Goal: Information Seeking & Learning: Learn about a topic

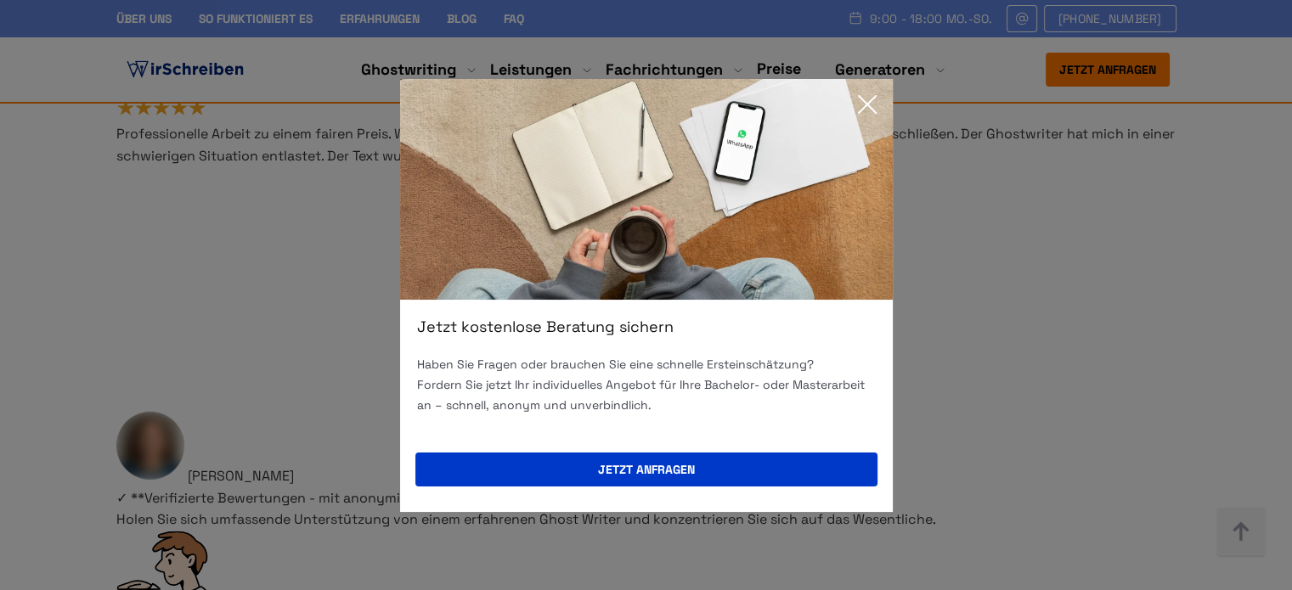
scroll to position [10664, 0]
click at [859, 106] on icon at bounding box center [867, 104] width 34 height 34
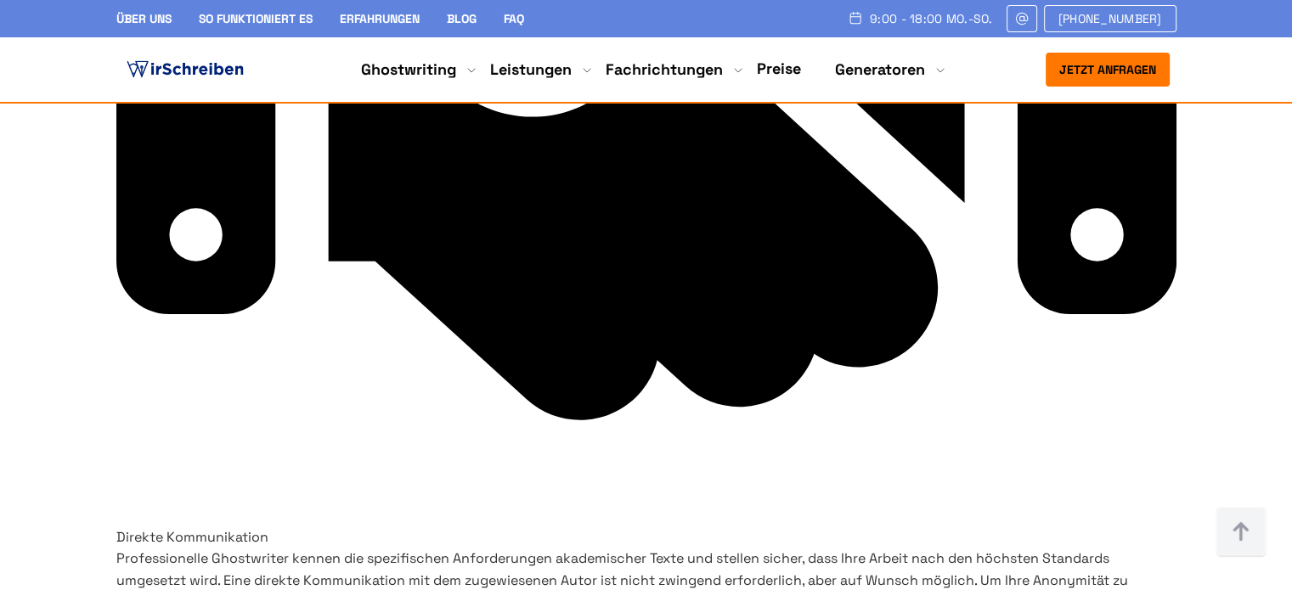
scroll to position [8287, 0]
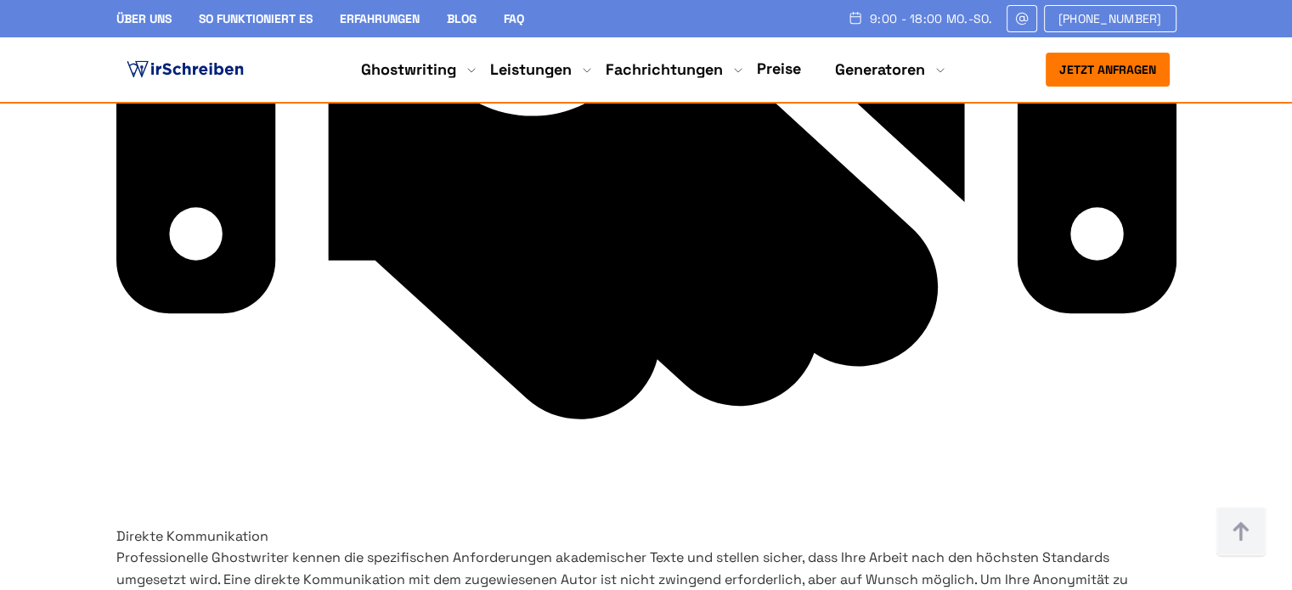
drag, startPoint x: 996, startPoint y: 314, endPoint x: 693, endPoint y: 235, distance: 313.3
copy h4 "Füllen Sie unser kurzes Formular aus, um ein kostenloses Angebot zu erhalten - …"
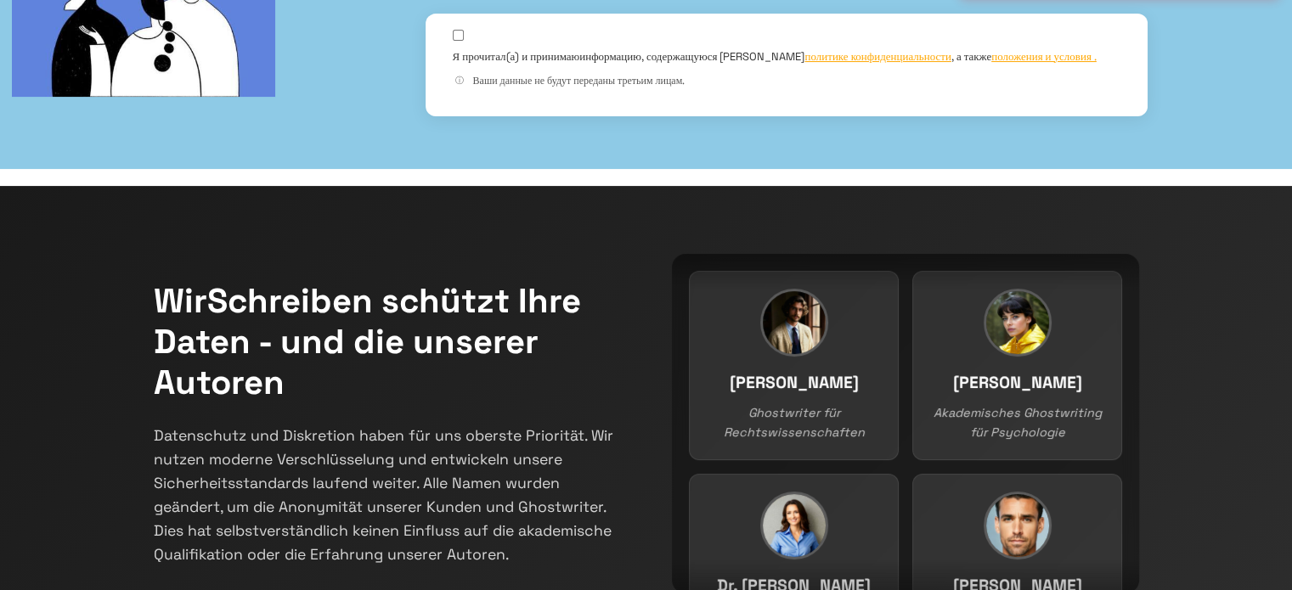
scroll to position [0, 0]
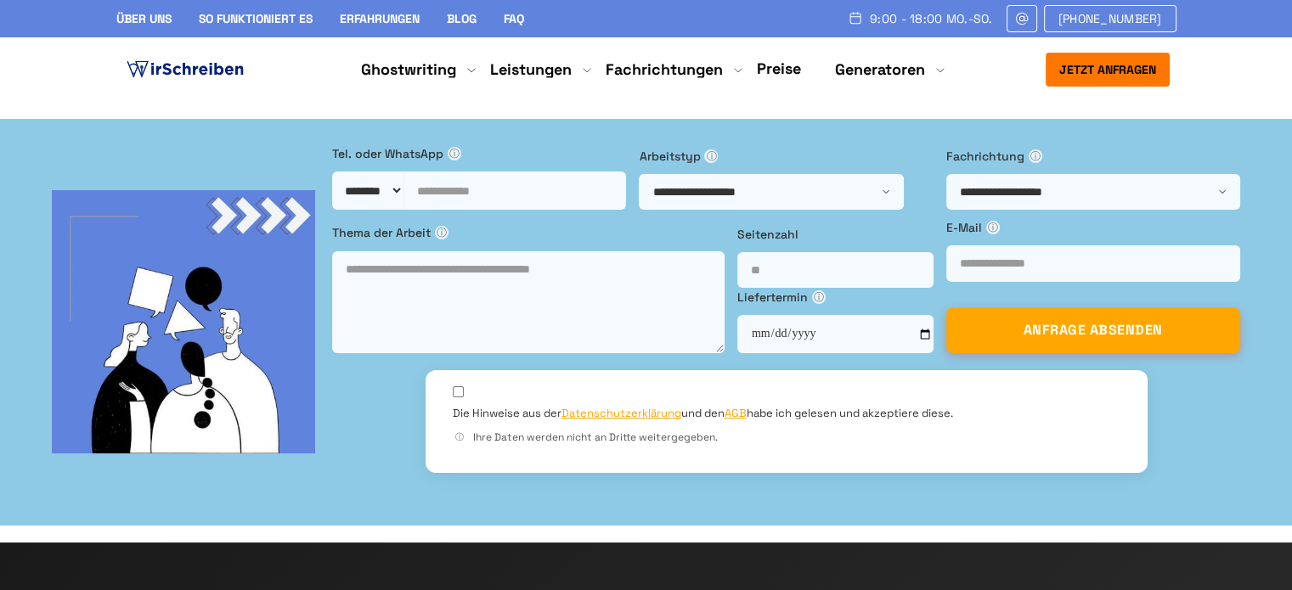
copy h1 "Ghostwriter Agentur in [GEOGRAPHIC_DATA]"
drag, startPoint x: 367, startPoint y: 231, endPoint x: 113, endPoint y: 179, distance: 259.1
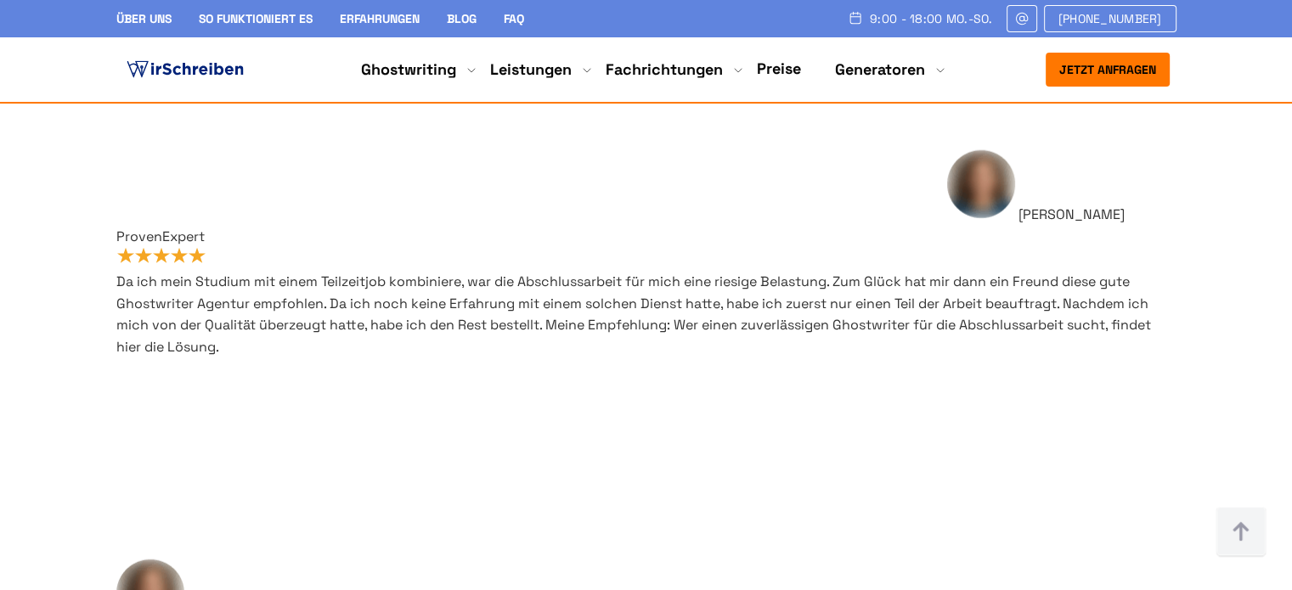
scroll to position [740, 0]
drag, startPoint x: 166, startPoint y: 189, endPoint x: 560, endPoint y: 259, distance: 401.0
copy div "Informationen über Fristen unserer Ghost Writer Das Einhalten von Fristen ist f…"
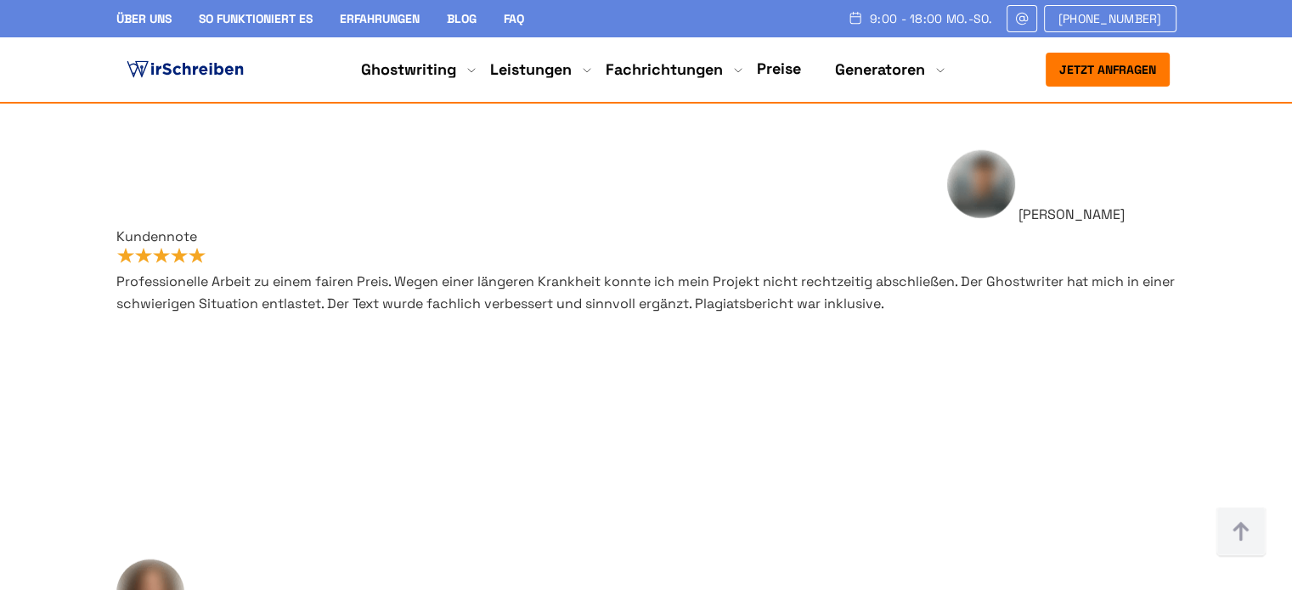
drag, startPoint x: 167, startPoint y: 186, endPoint x: 400, endPoint y: 420, distance: 330.2
copy div "Informationen über Fristen unserer Ghost Writer Das Einhalten von Fristen ist f…"
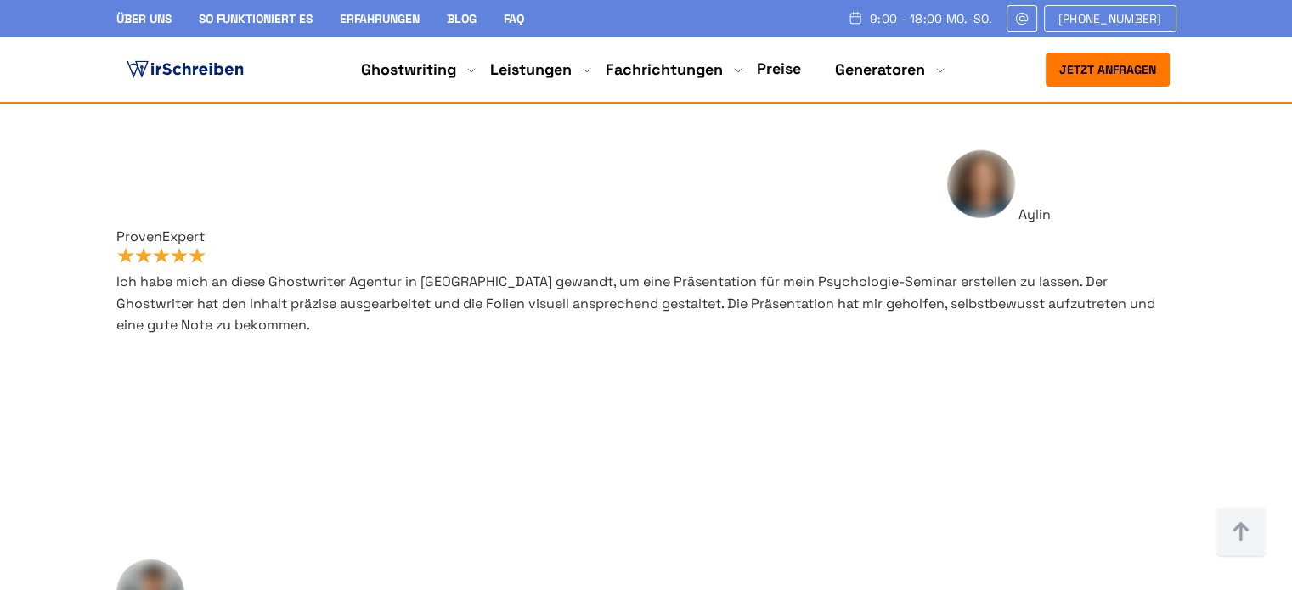
scroll to position [764, 0]
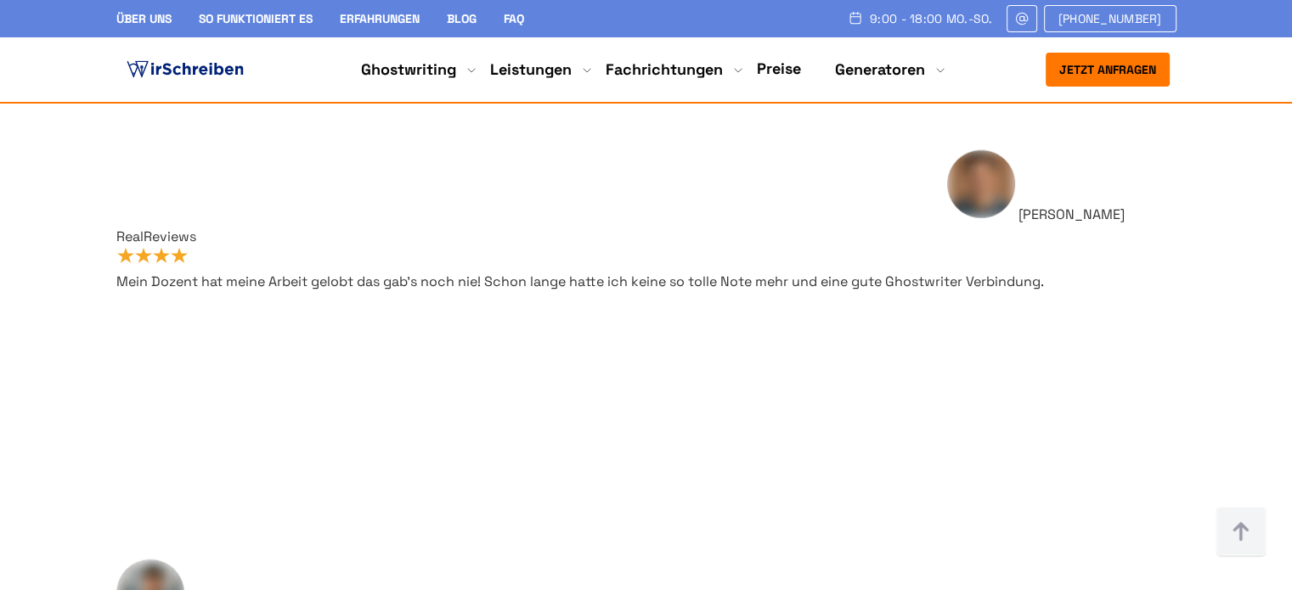
scroll to position [1019, 0]
drag, startPoint x: 166, startPoint y: 168, endPoint x: 351, endPoint y: 505, distance: 384.2
copy div "Ghostwriting Deutschland: Informationen über Hochschulen und Arbeitsarten Wir h…"
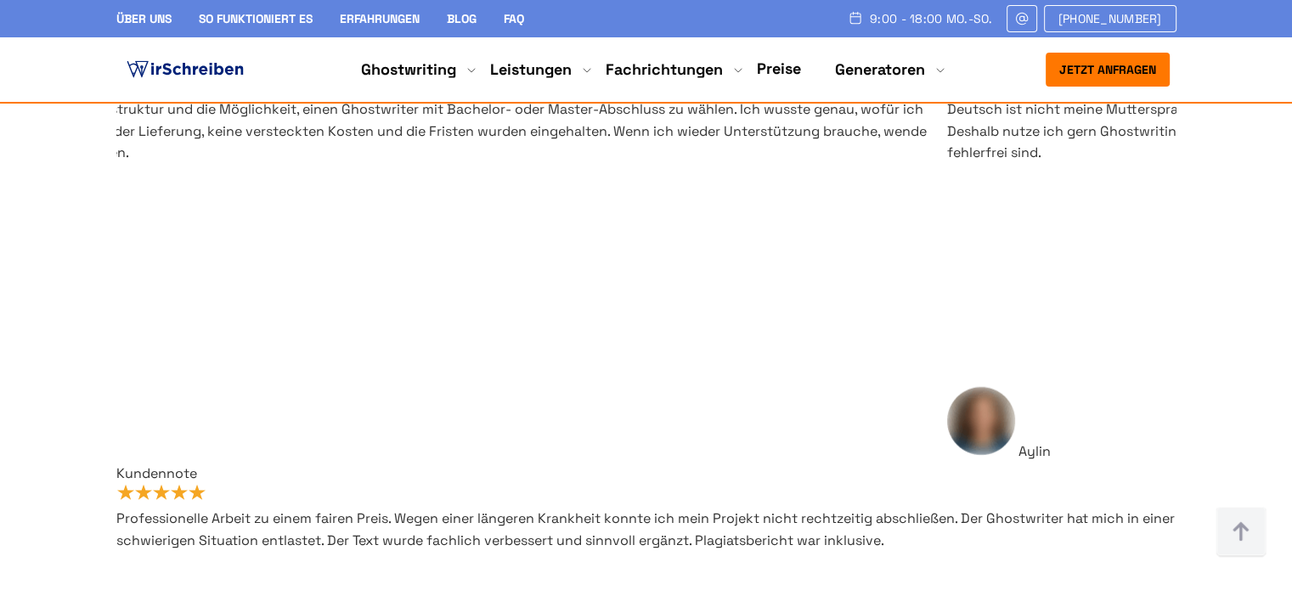
scroll to position [10445, 0]
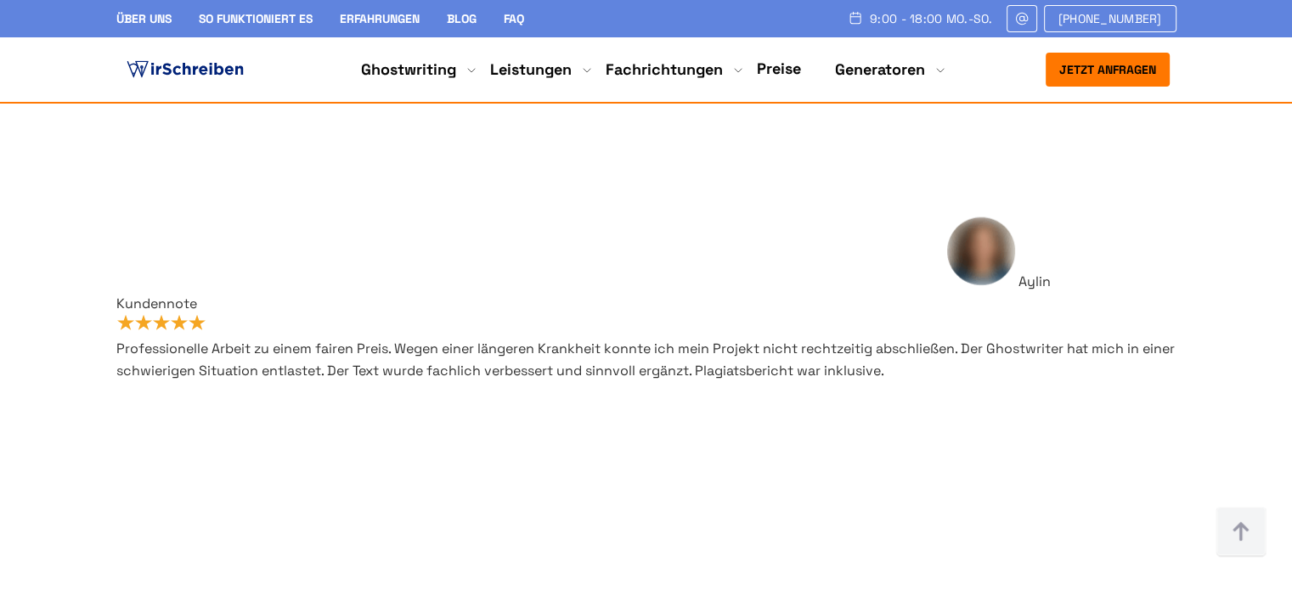
drag, startPoint x: 647, startPoint y: 270, endPoint x: 737, endPoint y: 319, distance: 102.6
drag, startPoint x: 815, startPoint y: 341, endPoint x: 639, endPoint y: 281, distance: 186.6
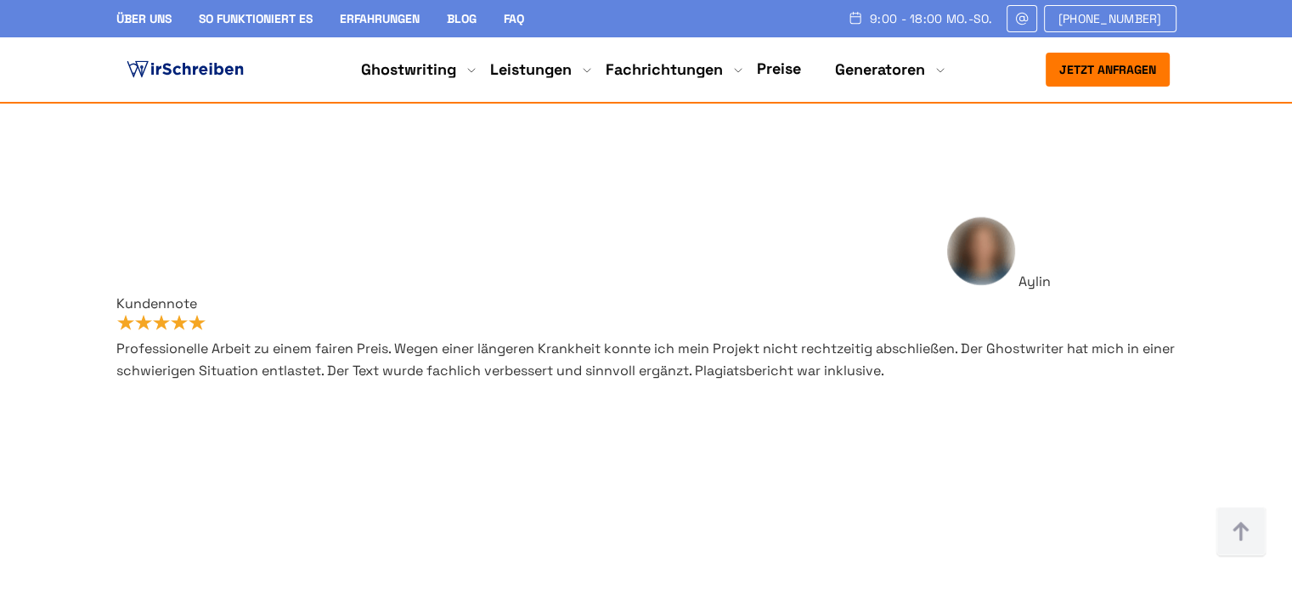
copy h3 "Höchste Qualitätsstandards bei der Ghostwriter Agentur WirSchreiben"
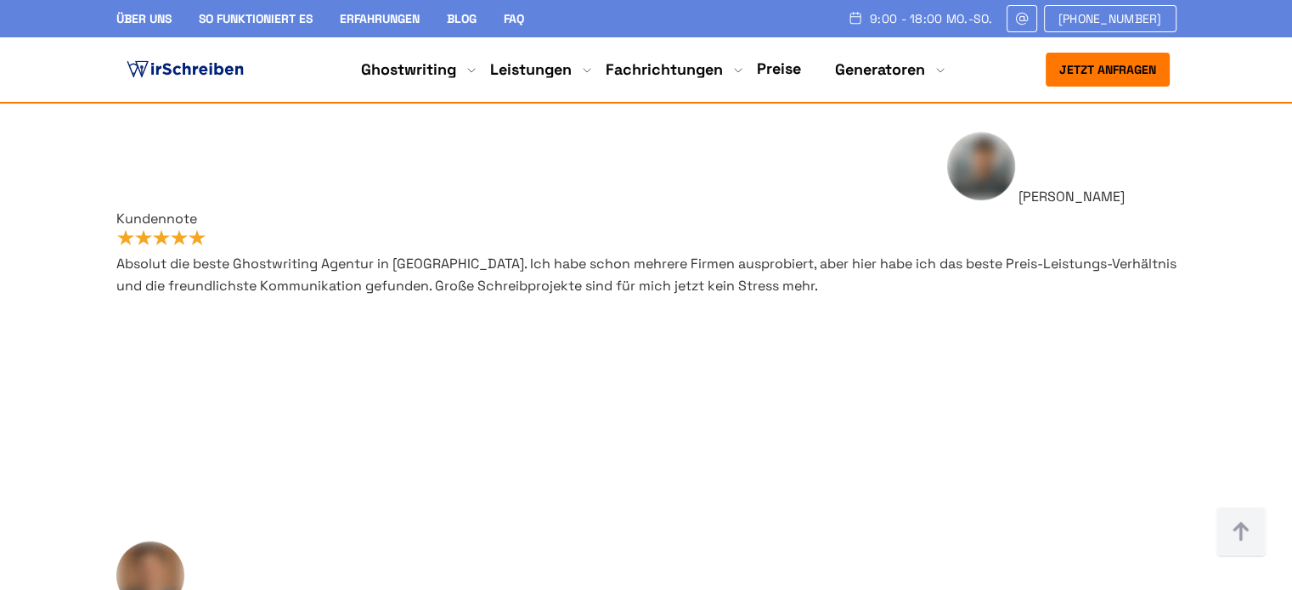
scroll to position [934, 0]
drag, startPoint x: 648, startPoint y: 222, endPoint x: 824, endPoint y: 415, distance: 261.5
copy div "Als erfahrene Ghostwriting Agentur steht WirSchreiben für eine professionelle u…"
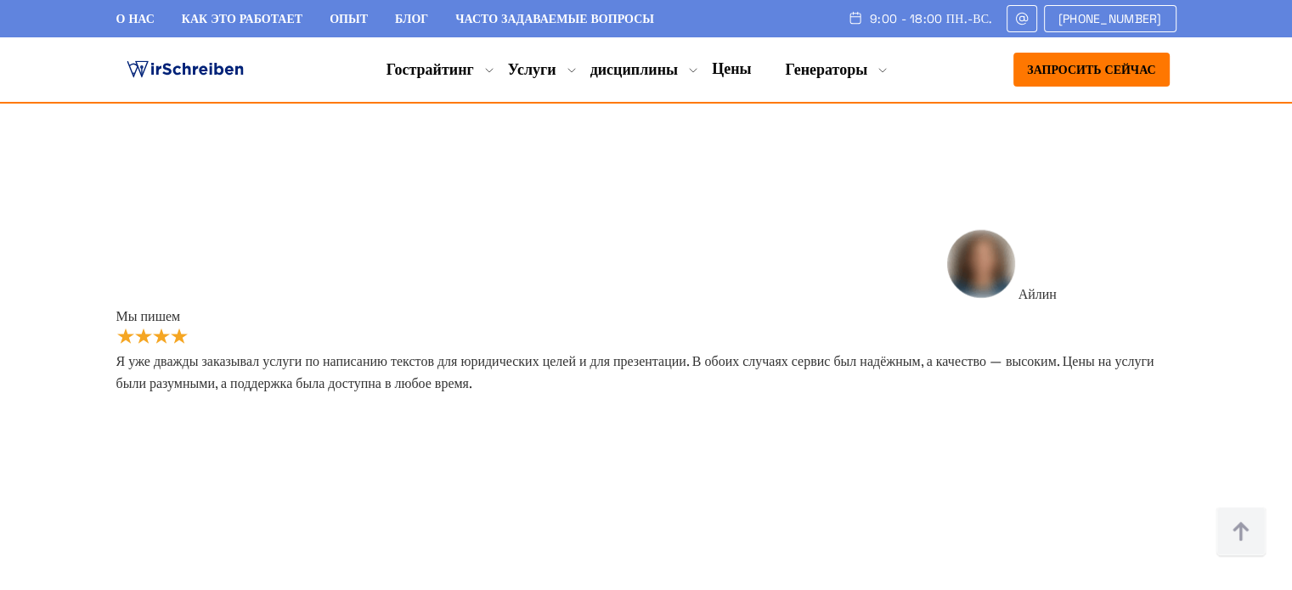
scroll to position [10360, 0]
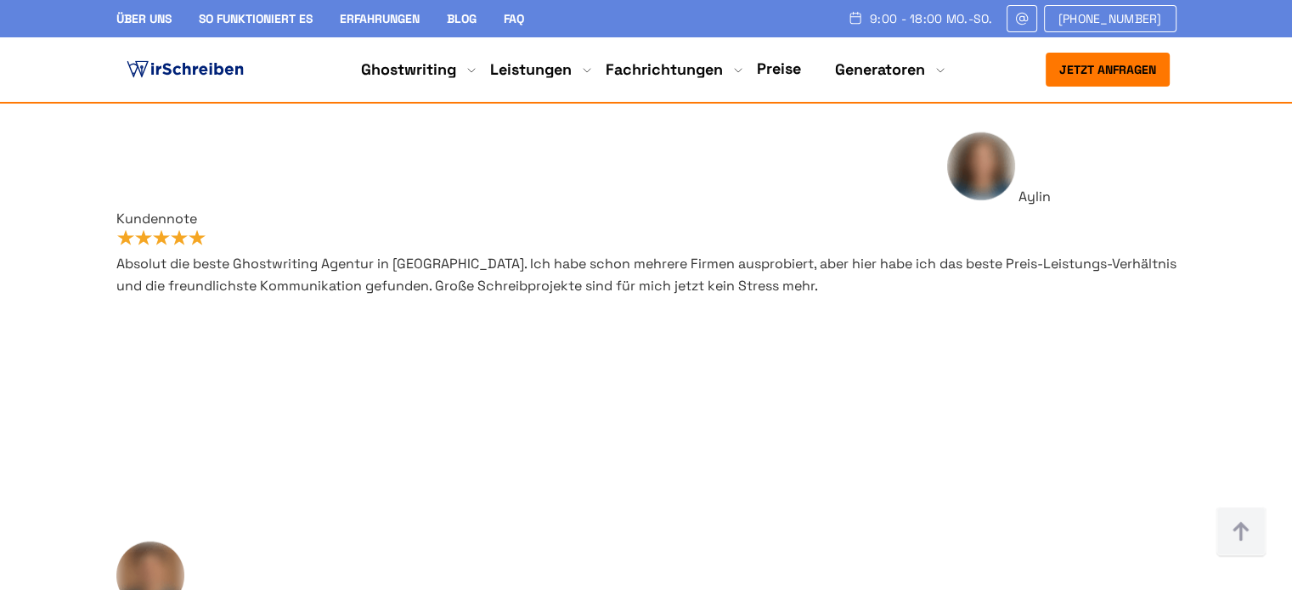
scroll to position [1019, 0]
drag, startPoint x: 645, startPoint y: 217, endPoint x: 830, endPoint y: 342, distance: 224.4
copy div "Als erfahrene Ghostwriting Agentur steht WirSchreiben für eine professionelle u…"
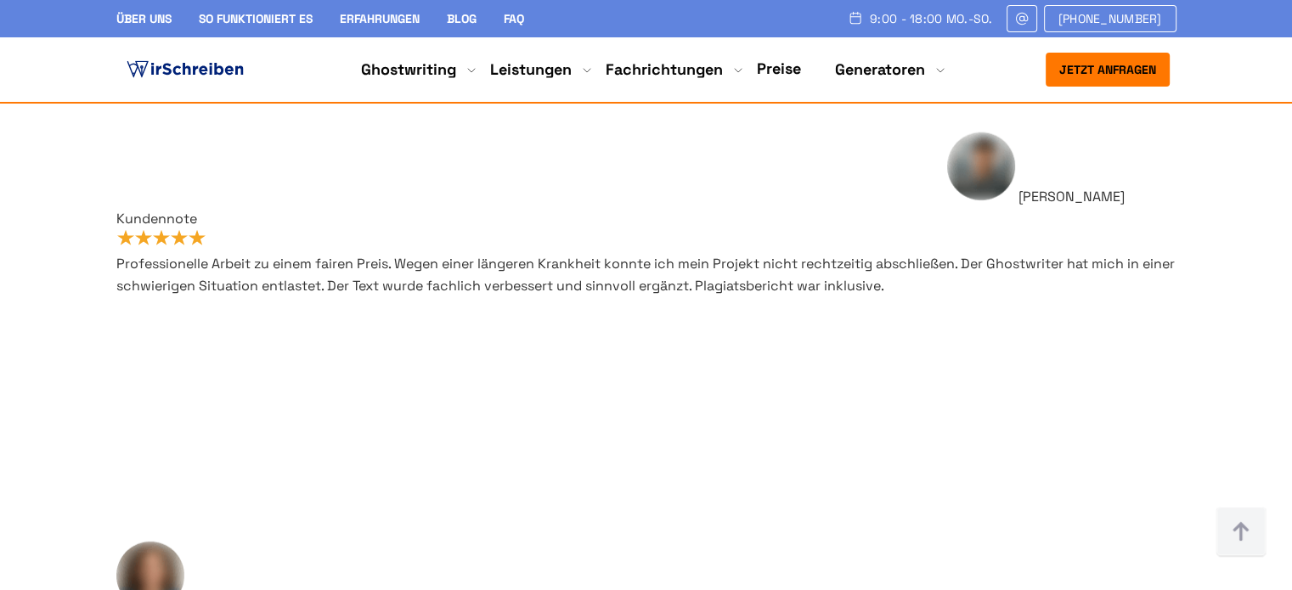
scroll to position [170, 0]
copy div "Als erfahrene Ghostwriting Agentur steht WirSchreiben für eine professionelle u…"
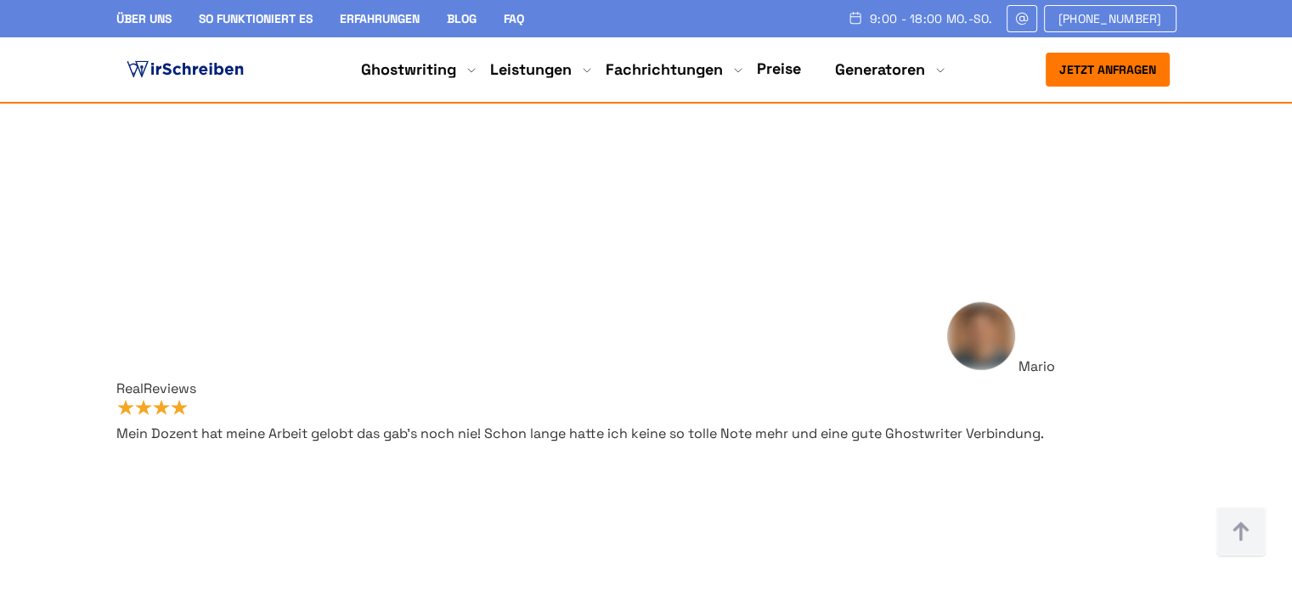
scroll to position [10530, 0]
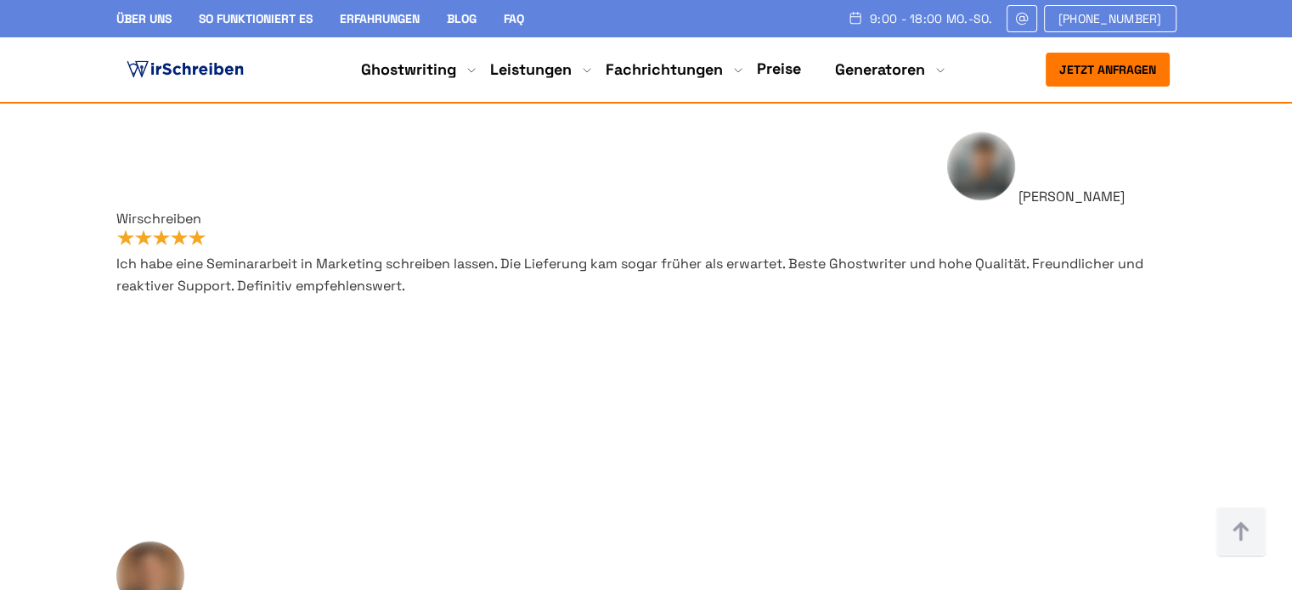
drag, startPoint x: 820, startPoint y: 363, endPoint x: 740, endPoint y: 321, distance: 90.8
copy span "Damit Sie sich auf gleichbleibend gute Ergebnisse verlassen können, setzen wir …"
drag, startPoint x: 873, startPoint y: 217, endPoint x: 734, endPoint y: 222, distance: 139.4
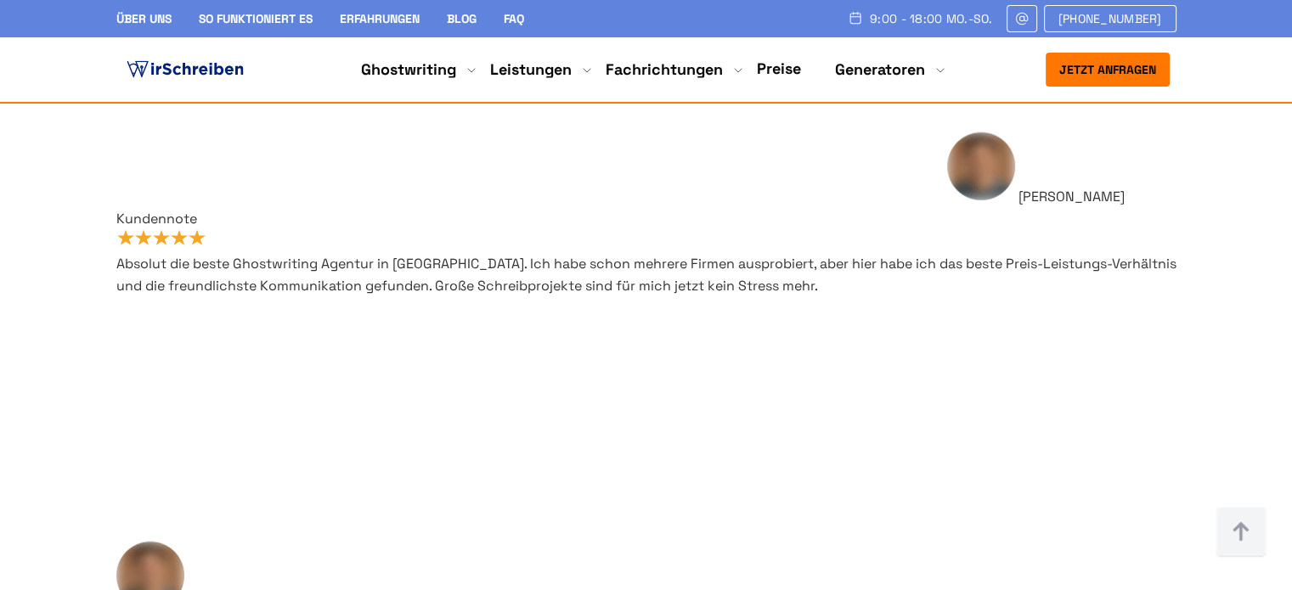
scroll to position [1019, 0]
drag, startPoint x: 645, startPoint y: 301, endPoint x: 764, endPoint y: 337, distance: 124.9
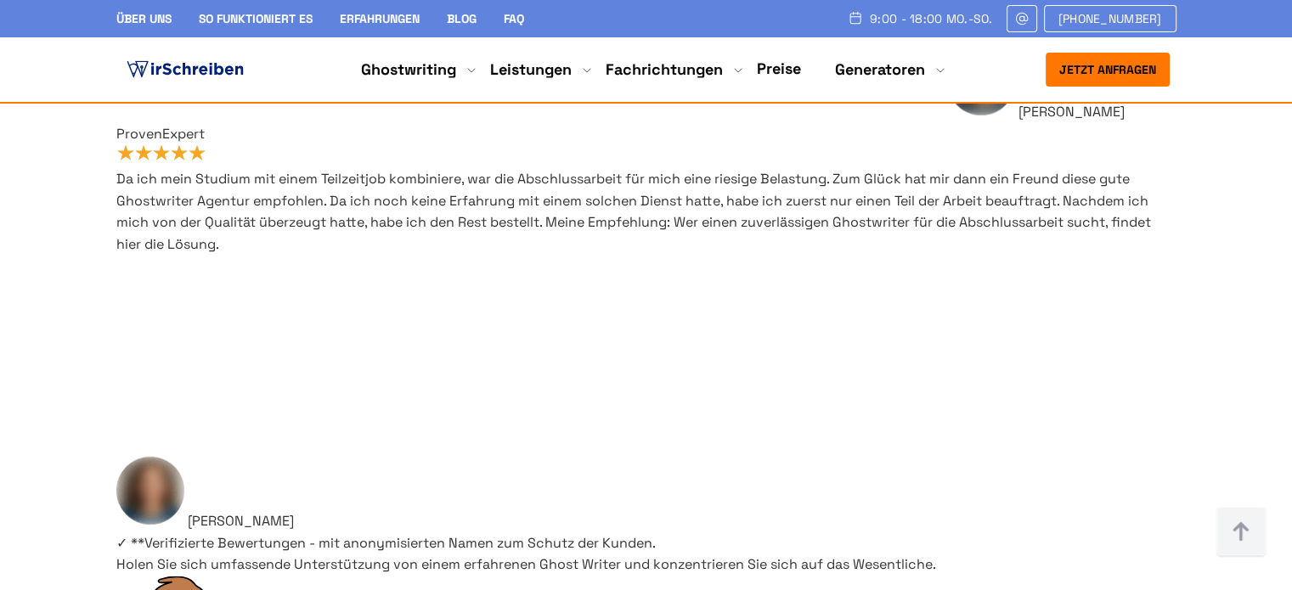
scroll to position [2232, 0]
drag, startPoint x: 970, startPoint y: 216, endPoint x: 640, endPoint y: 186, distance: 330.8
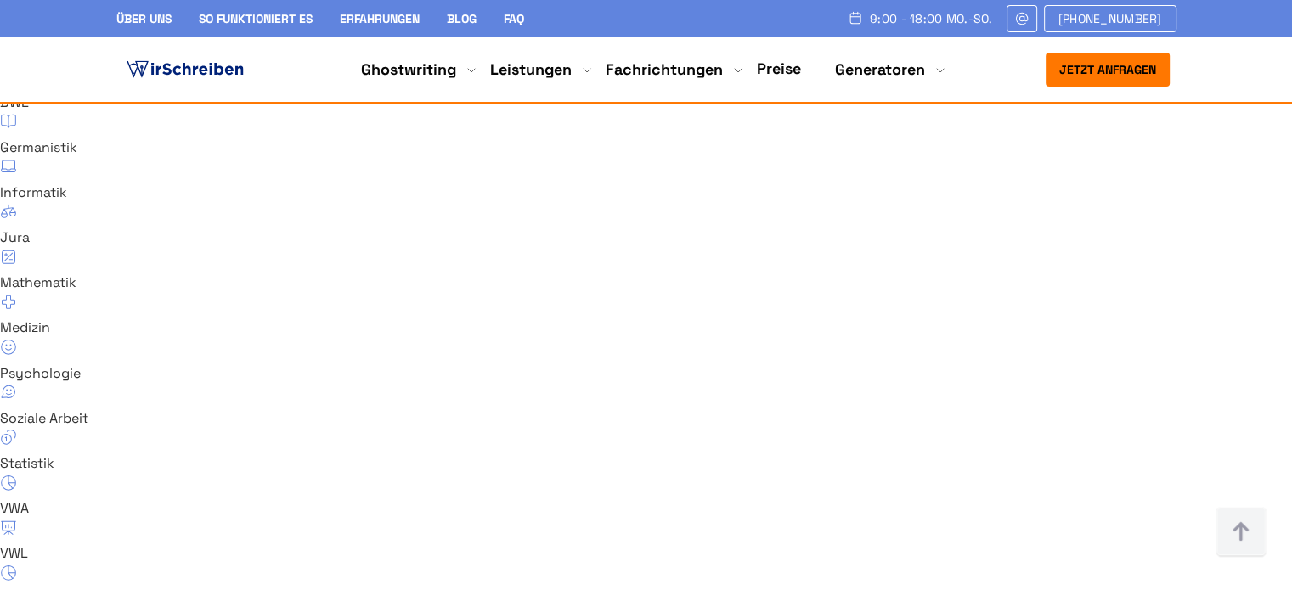
scroll to position [11379, 0]
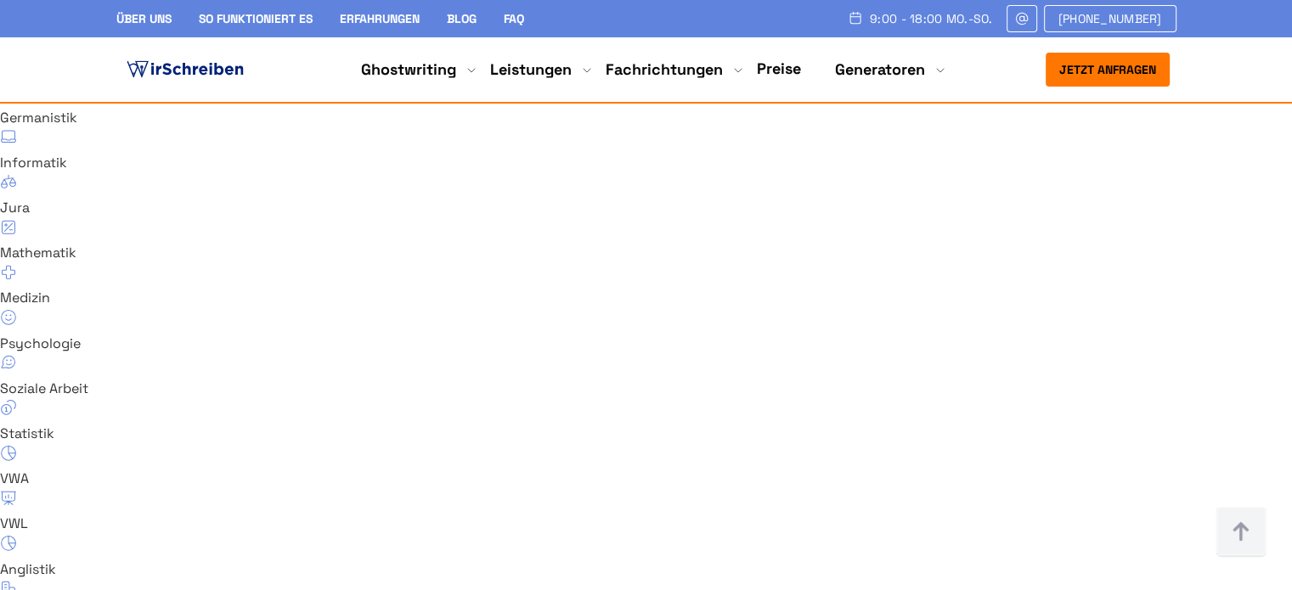
drag, startPoint x: 961, startPoint y: 237, endPoint x: 1048, endPoint y: 265, distance: 91.0
drag, startPoint x: 639, startPoint y: 244, endPoint x: 867, endPoint y: 237, distance: 227.7
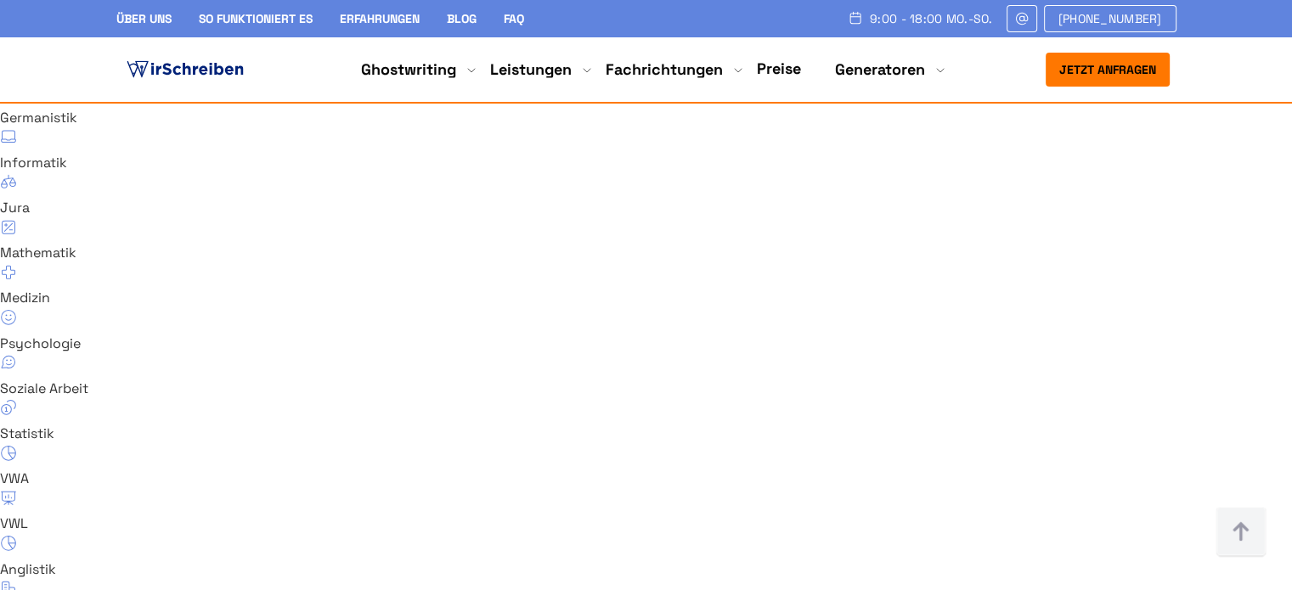
drag, startPoint x: 1178, startPoint y: 234, endPoint x: 645, endPoint y: 236, distance: 532.4
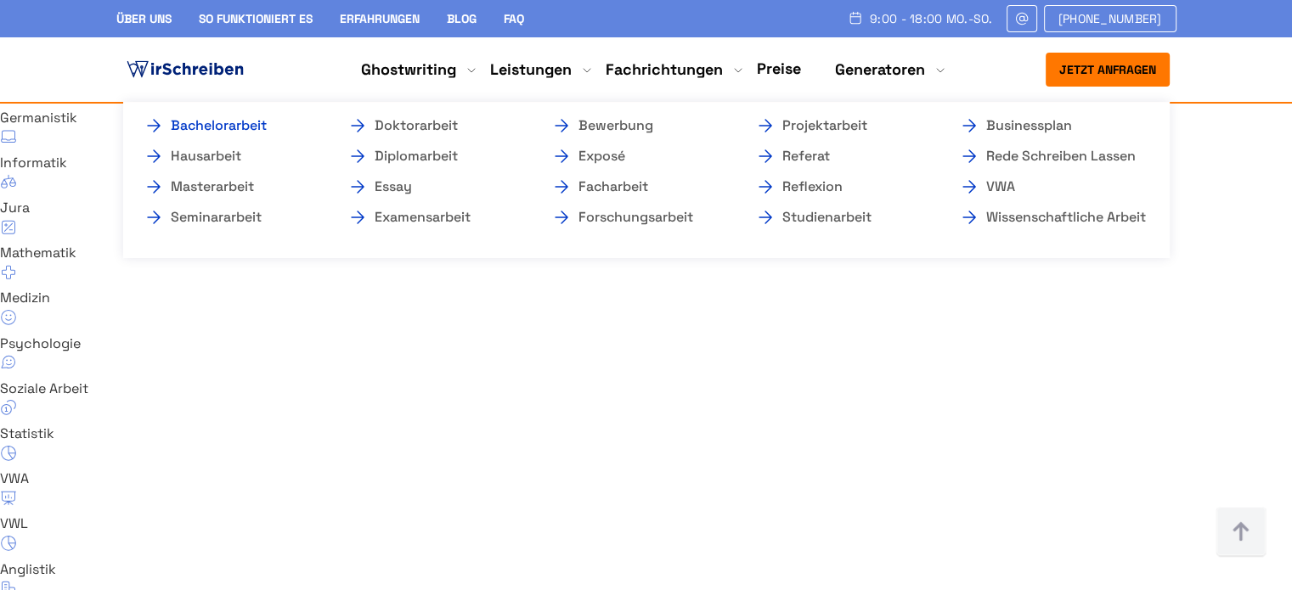
click at [255, 125] on link "Bachelorarbeit" at bounding box center [229, 125] width 170 height 20
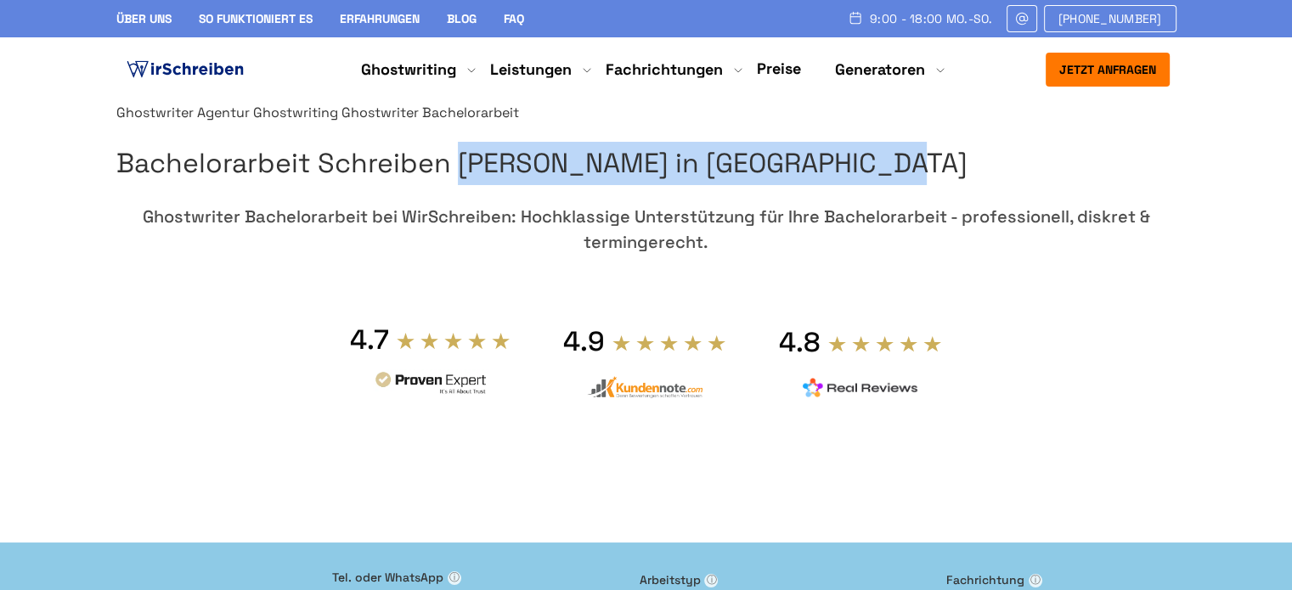
drag, startPoint x: 1016, startPoint y: 253, endPoint x: 684, endPoint y: 206, distance: 335.3
click at [684, 185] on h1 "Bachelorarbeit Schreiben [PERSON_NAME] in [GEOGRAPHIC_DATA]" at bounding box center [646, 163] width 1060 height 43
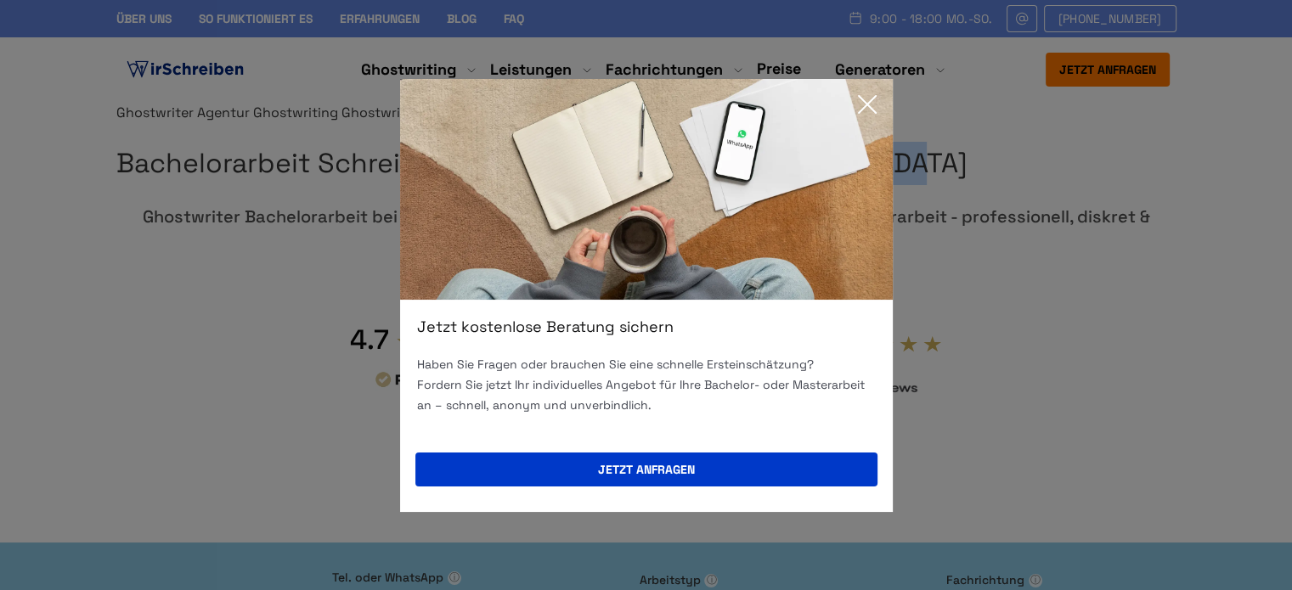
click at [878, 110] on icon at bounding box center [867, 104] width 34 height 34
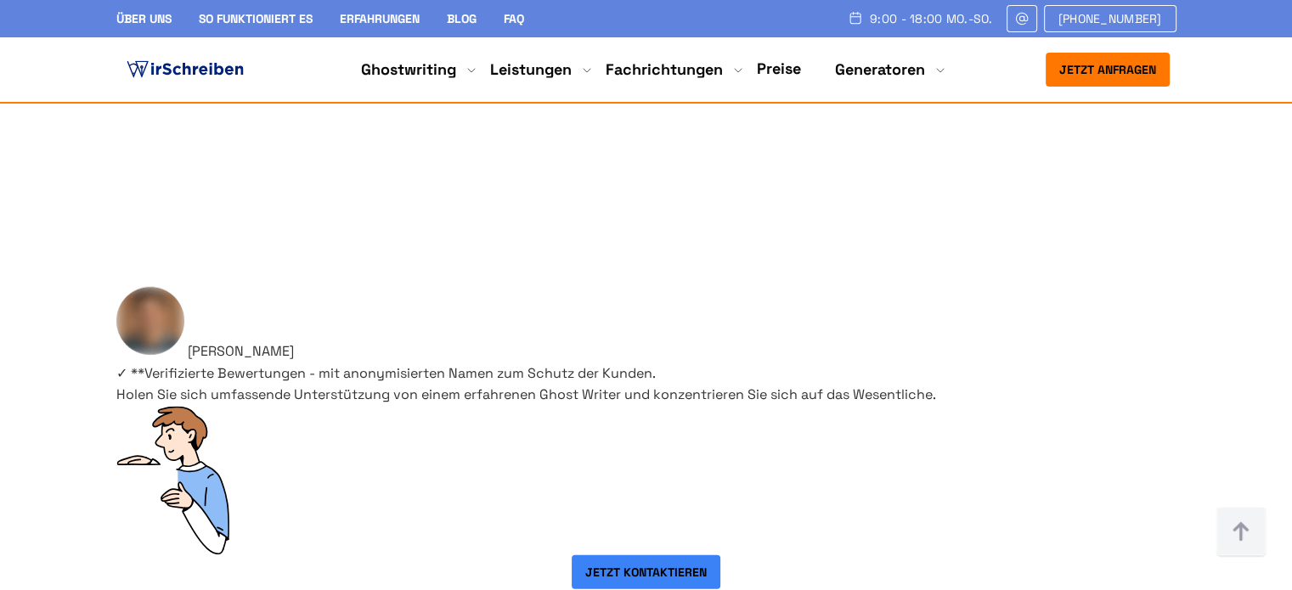
scroll to position [509, 0]
drag, startPoint x: 166, startPoint y: 155, endPoint x: 566, endPoint y: 221, distance: 405.4
copy h3 "Ghostwriting [GEOGRAPHIC_DATA]: Informationen über Hochschulen und Arbeitsarten"
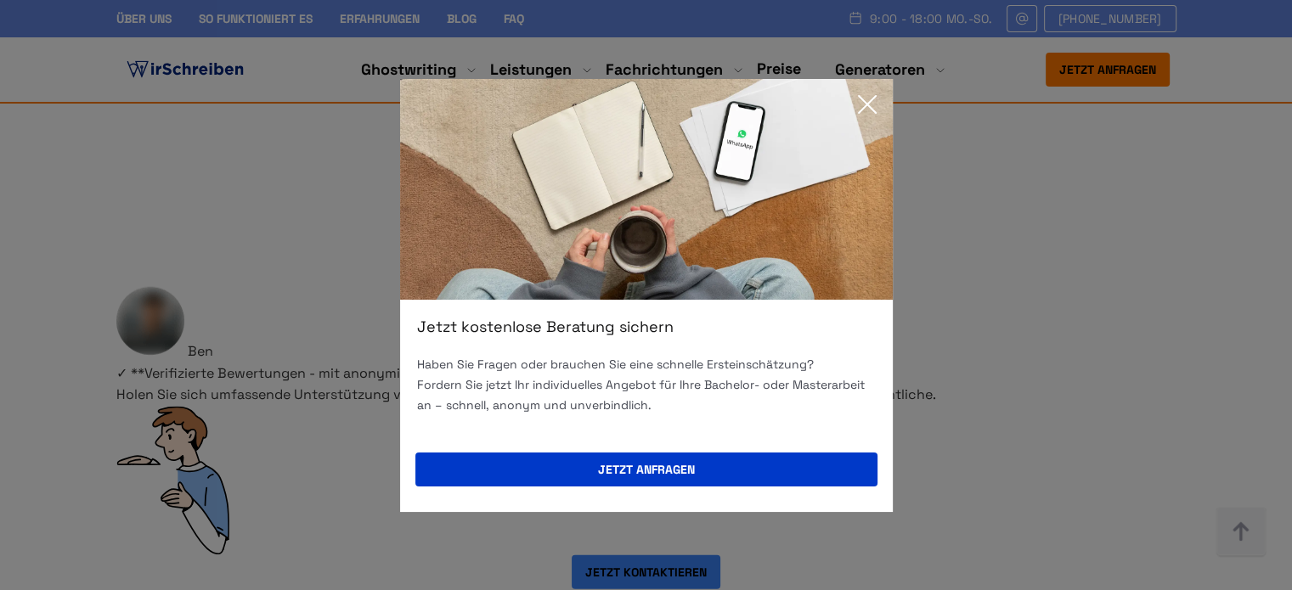
click at [875, 101] on icon at bounding box center [867, 104] width 34 height 34
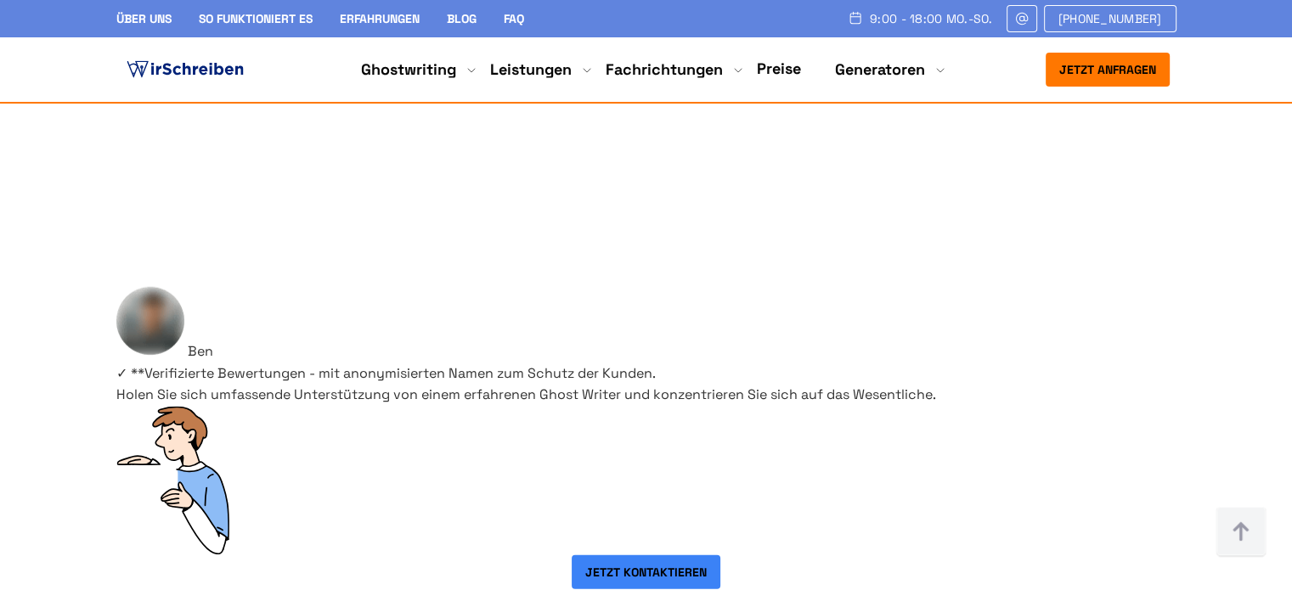
drag, startPoint x: 165, startPoint y: 265, endPoint x: 236, endPoint y: 287, distance: 74.7
copy div "Wir haben das große Glück, dass Deutschland zahlreiche renommierte Hochschulen …"
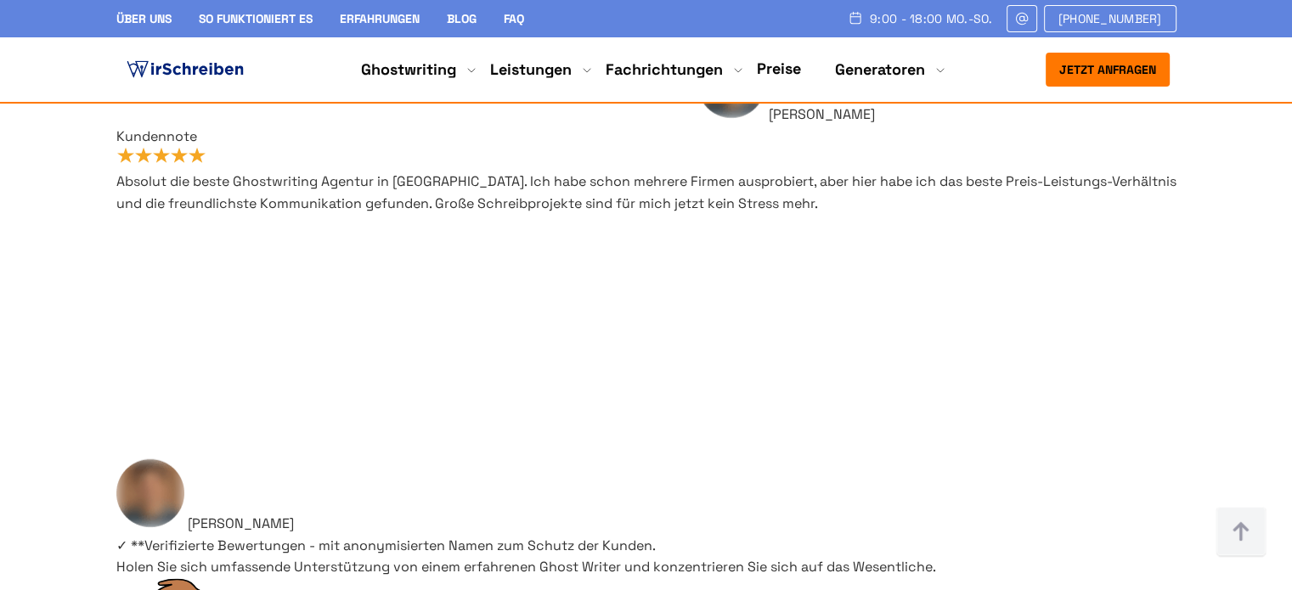
scroll to position [679, 0]
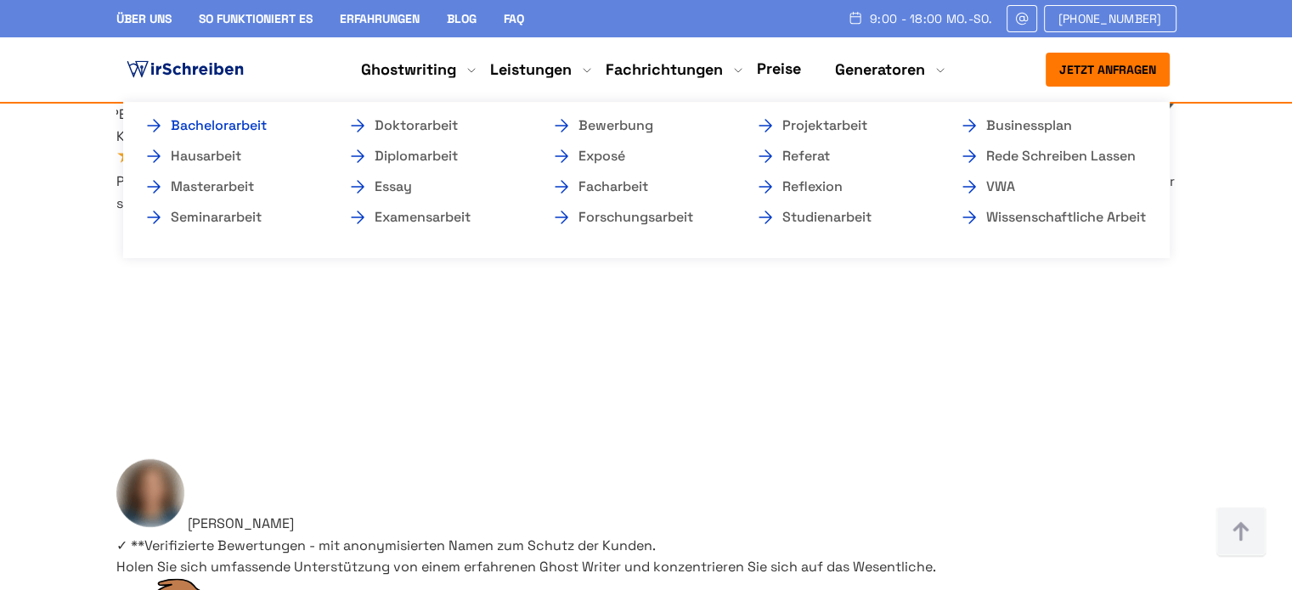
click at [256, 124] on link "Bachelorarbeit" at bounding box center [229, 125] width 170 height 20
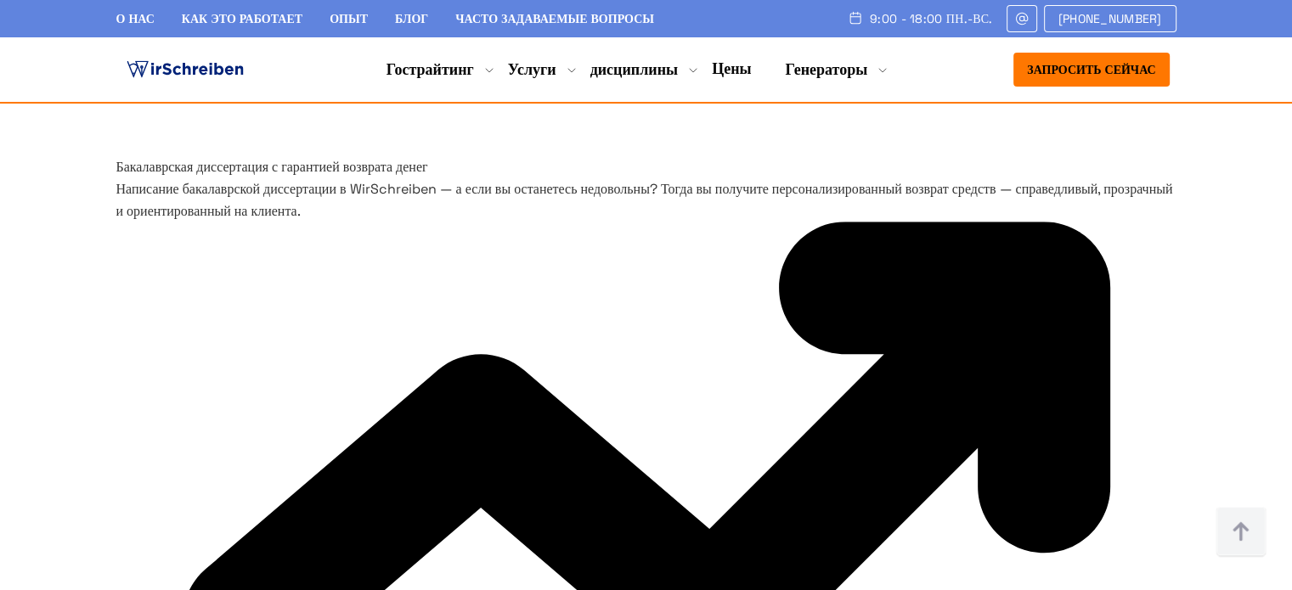
scroll to position [8094, 0]
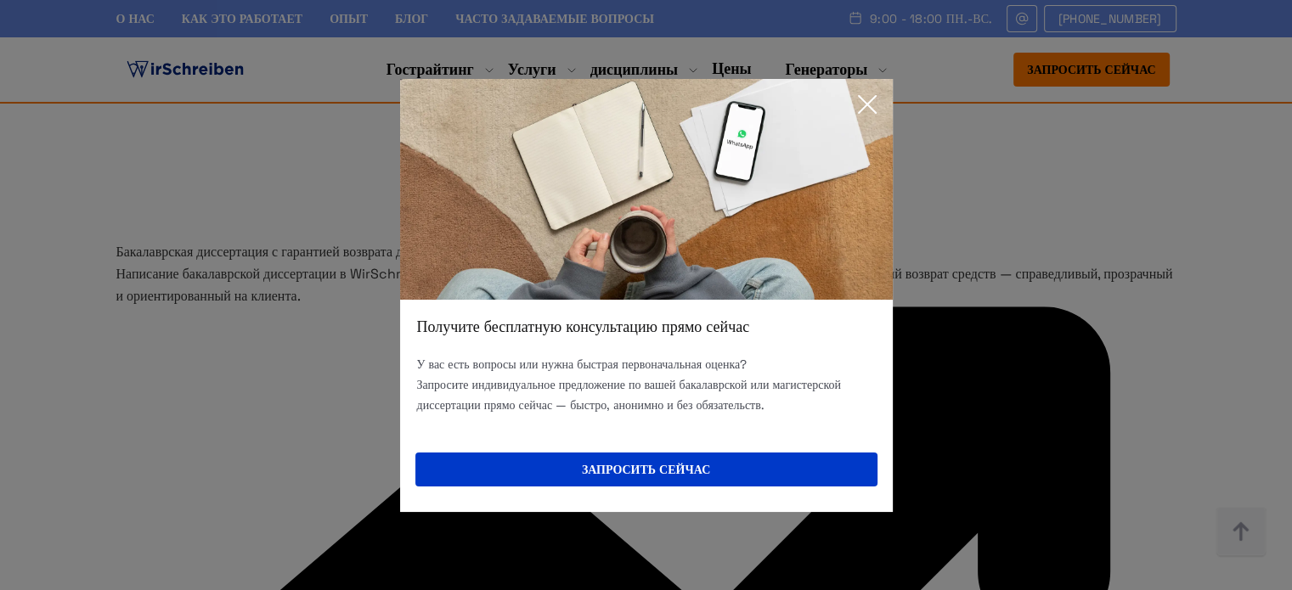
click at [870, 104] on icon at bounding box center [867, 104] width 34 height 34
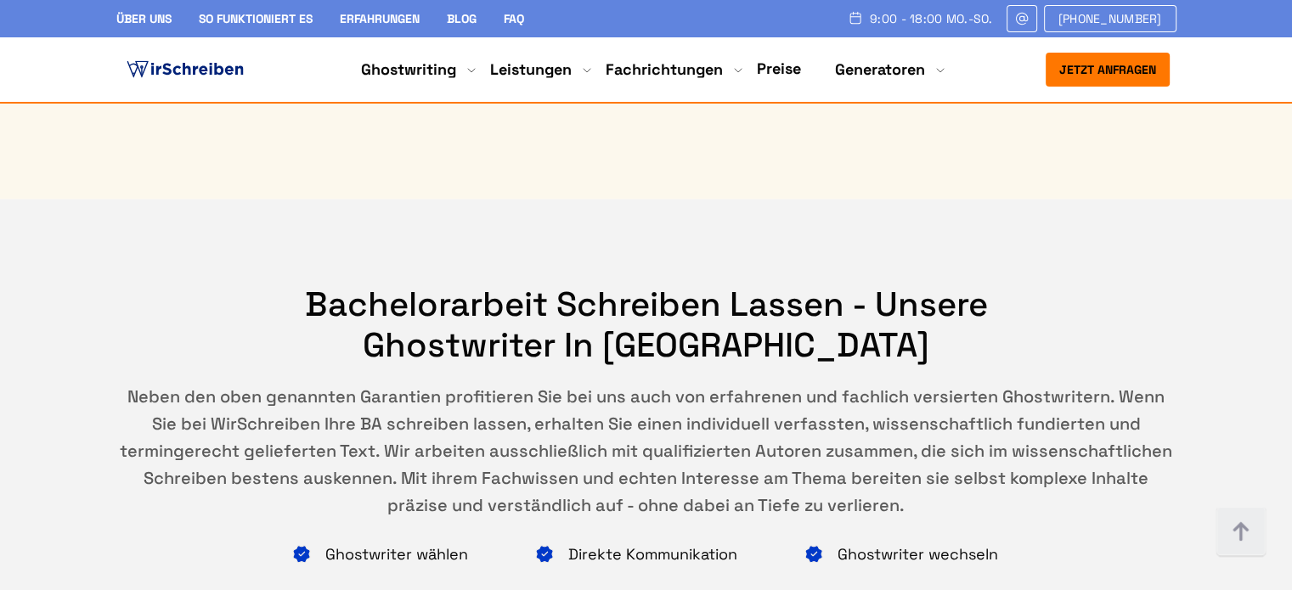
scroll to position [10514, 0]
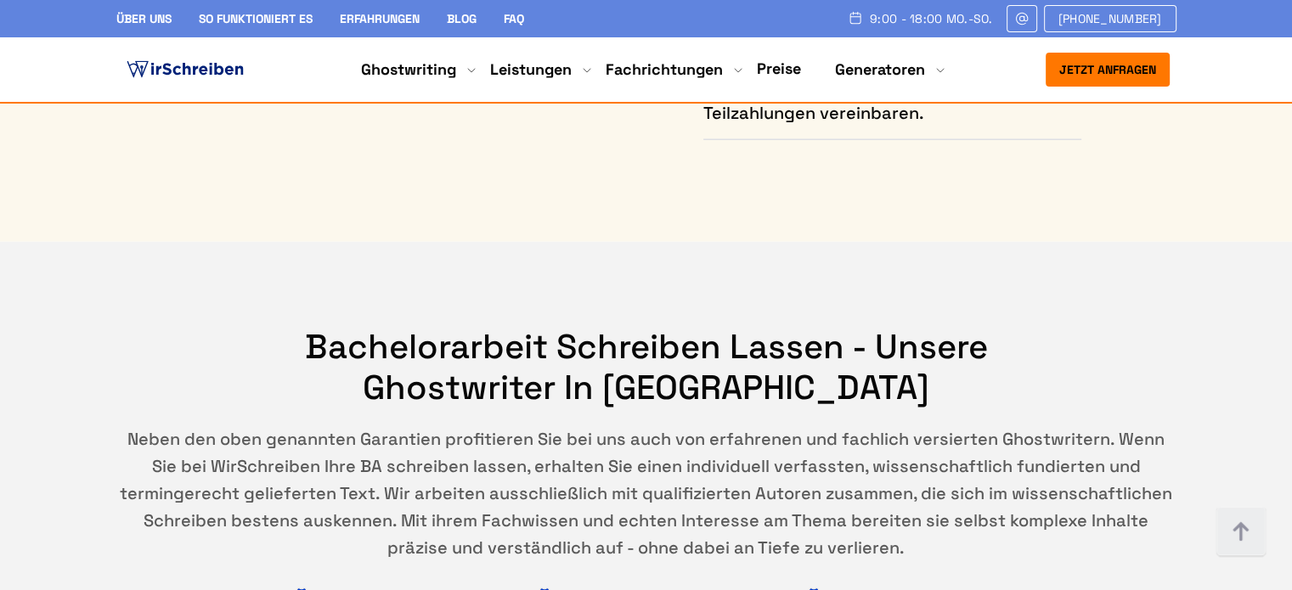
drag, startPoint x: 288, startPoint y: 454, endPoint x: 159, endPoint y: 357, distance: 161.3
copy h3 "Wie helfen Ihnen die Ghostwriter von WirSchreiben beim Bachelorthesis schreiben…"
drag, startPoint x: 241, startPoint y: 419, endPoint x: 248, endPoint y: 455, distance: 37.1
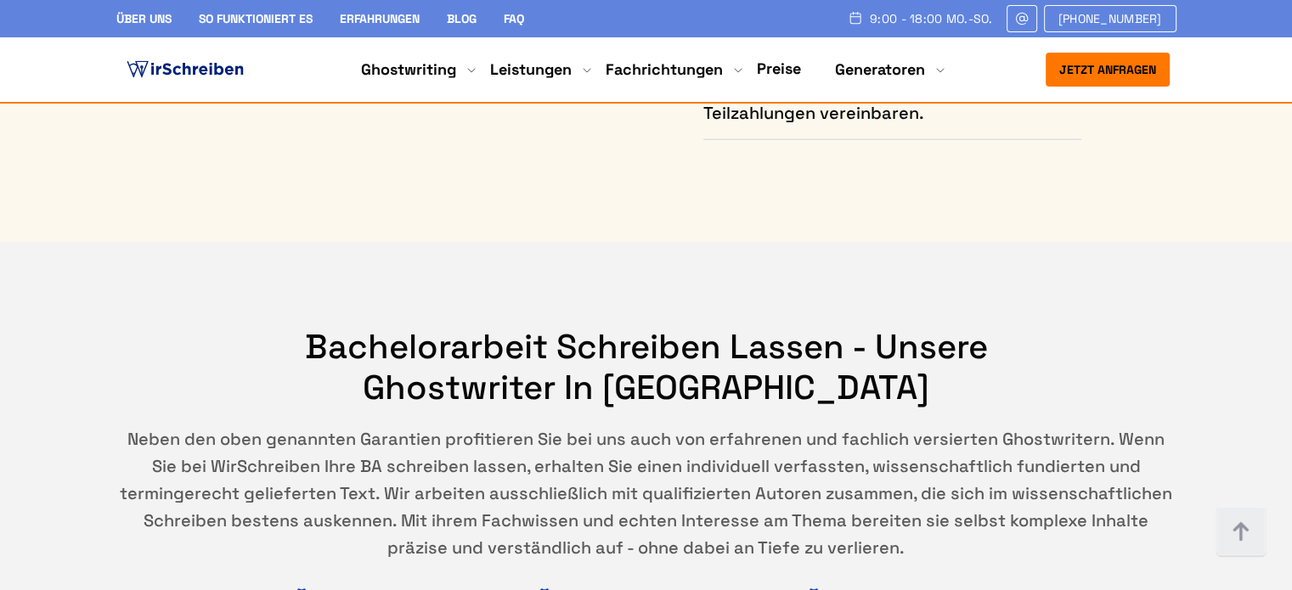
copy h3 "Bachelorthesis schreiben lassen"
drag, startPoint x: 443, startPoint y: 155, endPoint x: 554, endPoint y: 200, distance: 118.9
copy h2 "Bachelorarbeit schreiben lassen"
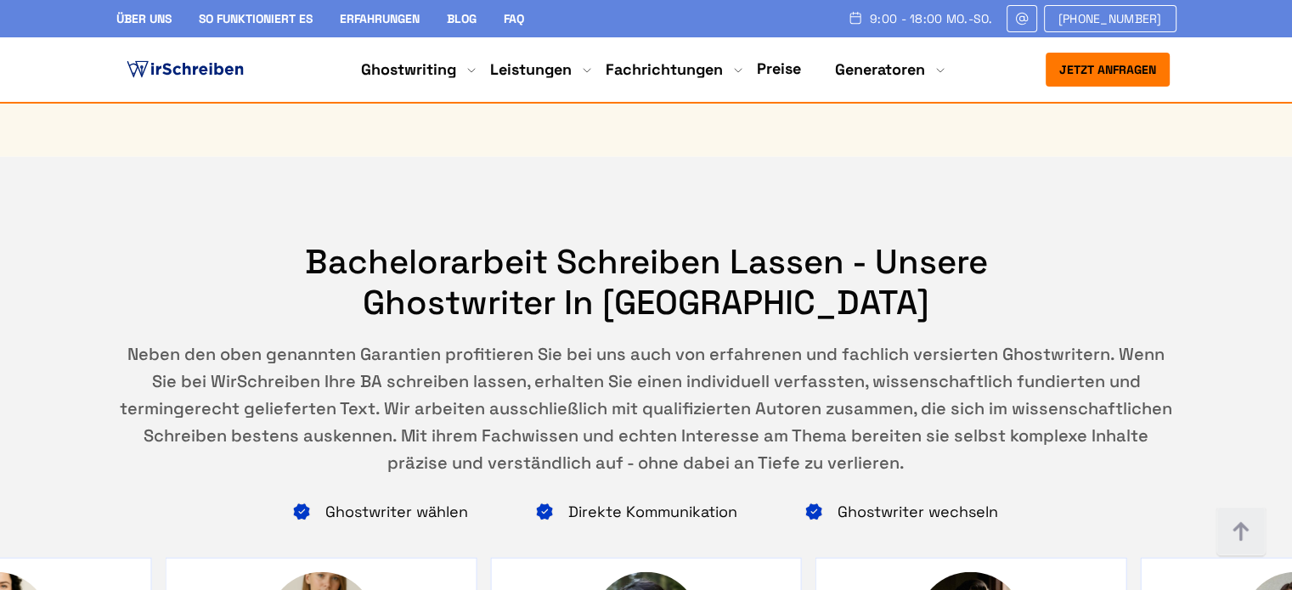
scroll to position [509, 0]
drag, startPoint x: 161, startPoint y: 244, endPoint x: 436, endPoint y: 478, distance: 361.4
copy div "Wie helfen Ihnen die Ghostwriter von WirSchreiben beim Bachelorthesis schreiben…"
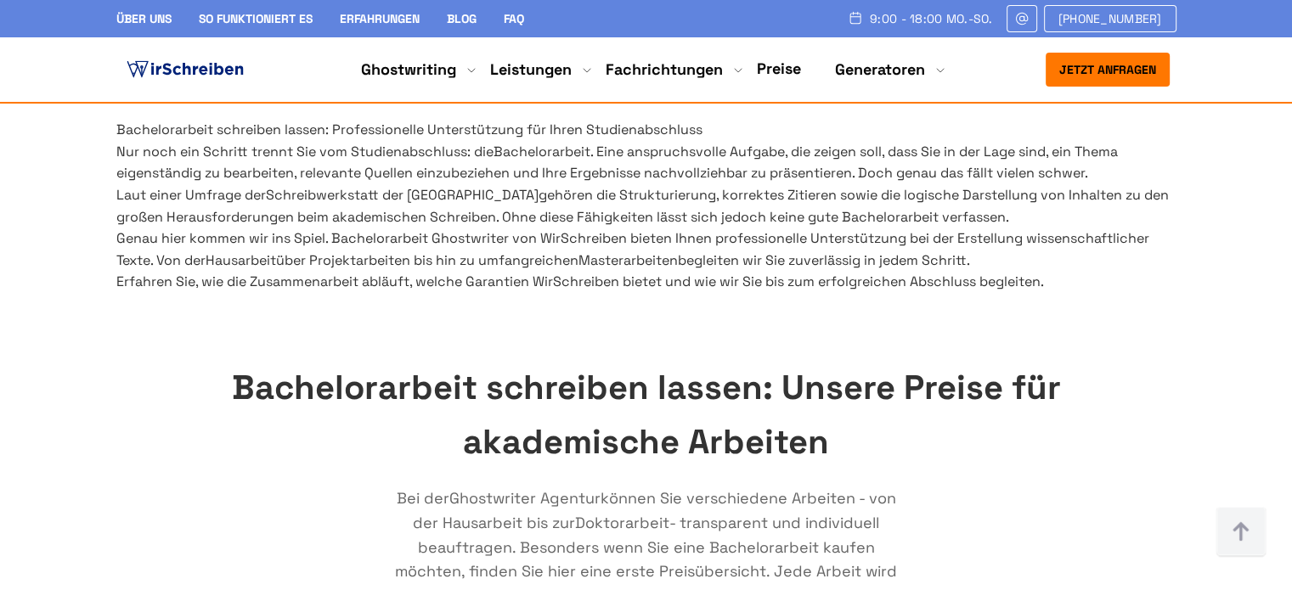
scroll to position [718, 0]
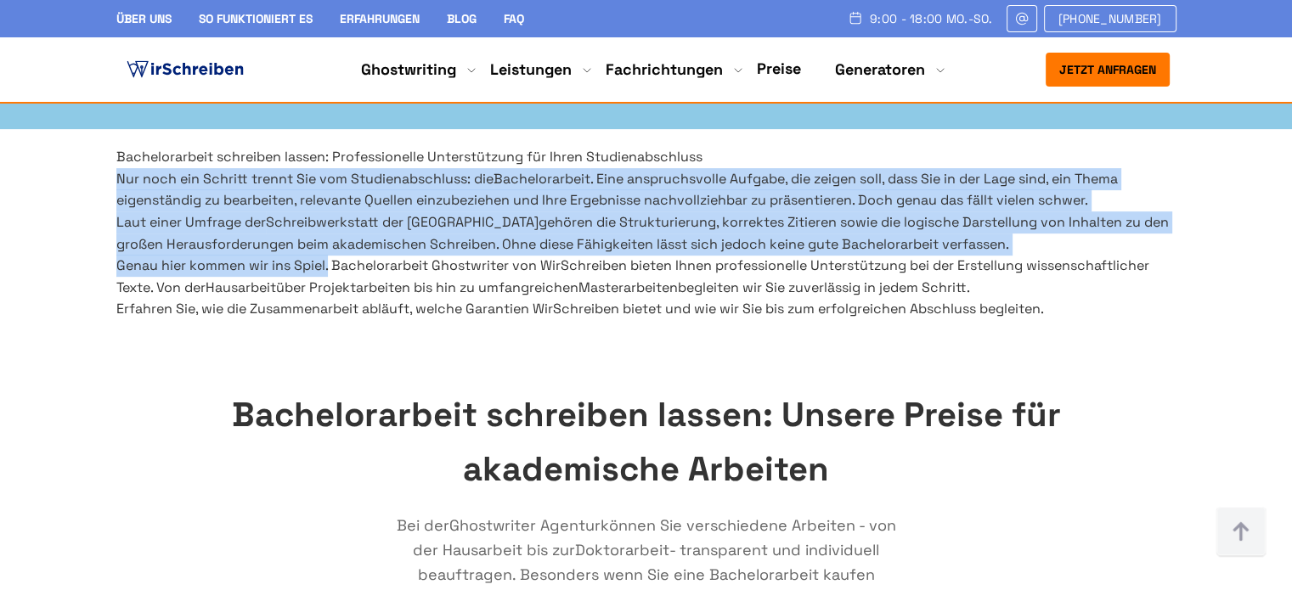
drag, startPoint x: 352, startPoint y: 388, endPoint x: 118, endPoint y: 187, distance: 308.9
click at [118, 187] on div "Bachelorarbeit schreiben lassen: Professionelle Unterstützung für Ihren Studien…" at bounding box center [646, 233] width 1060 height 174
copy div "Nur noch ein Schritt trennt Sie vom Studienabschluss: die Bachelorarbeit . Eine…"
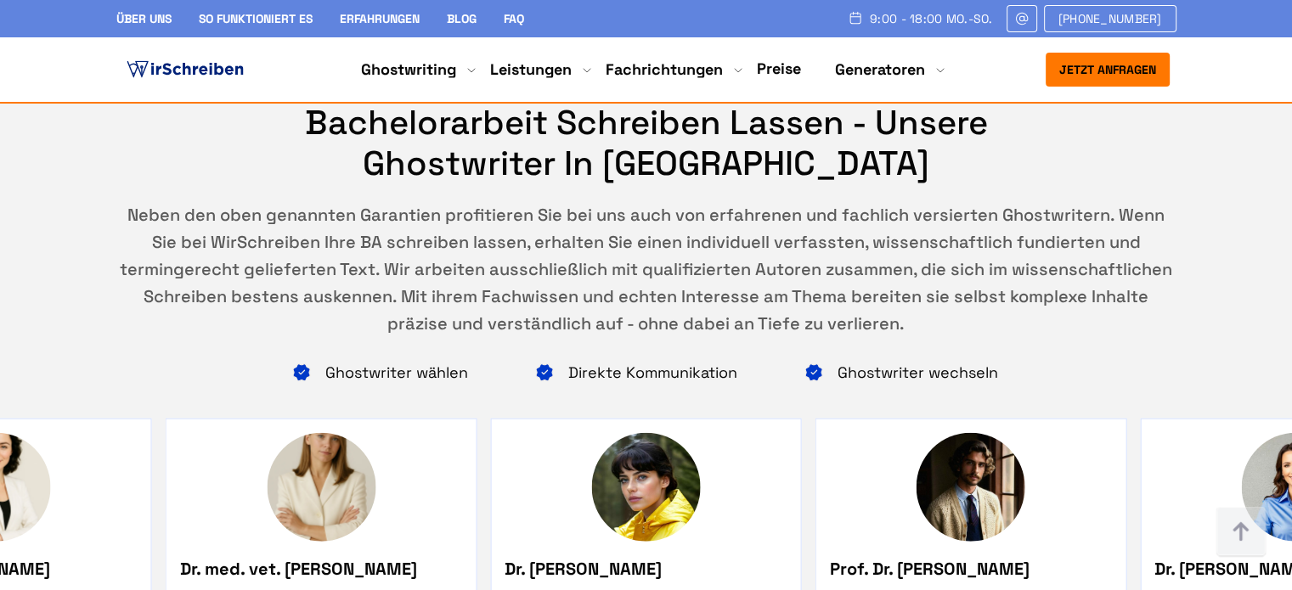
scroll to position [425, 0]
drag, startPoint x: 166, startPoint y: 279, endPoint x: 408, endPoint y: 426, distance: 282.8
copy div "Wenn es um Ghostwriting Hilfe bei einer Bachelorarbeit geht, denken viele an di…"
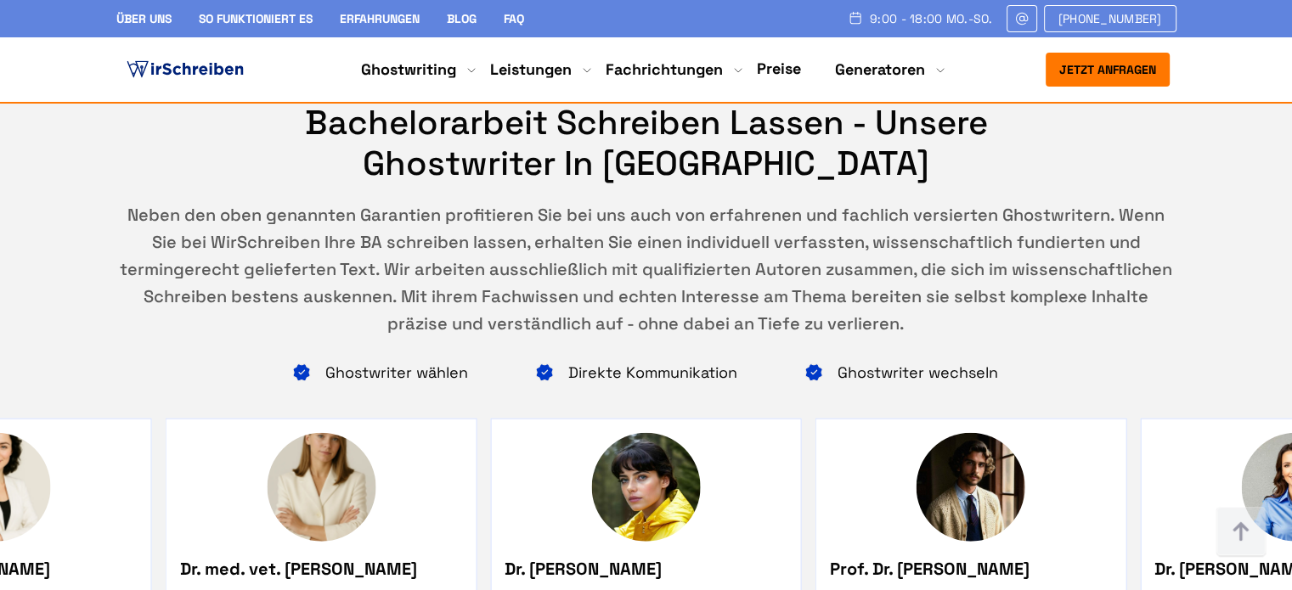
click at [0, 91] on nav "Jetzt anfragen 9:00 - 18:00 Mo.-So. +49 441 93168019" at bounding box center [646, 69] width 1292 height 65
drag, startPoint x: 484, startPoint y: 140, endPoint x: 503, endPoint y: 334, distance: 194.5
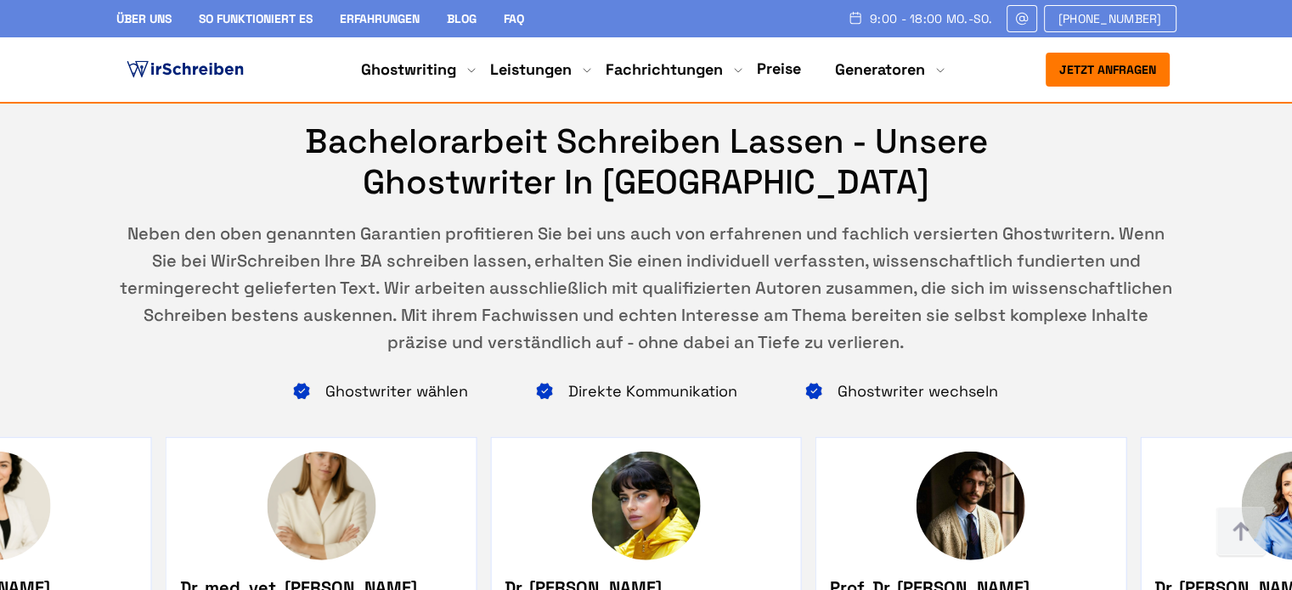
scroll to position [10754, 0]
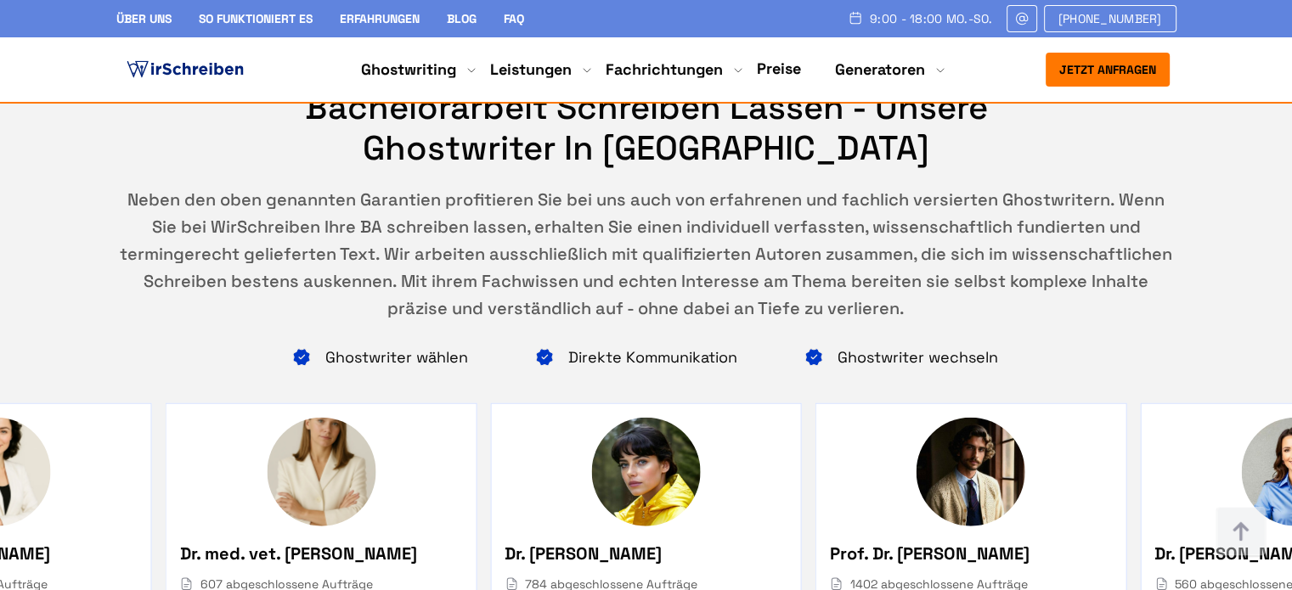
drag, startPoint x: 352, startPoint y: 255, endPoint x: 530, endPoint y: 264, distance: 177.7
copy p "Ghostwriter-Bachelorarbeit"
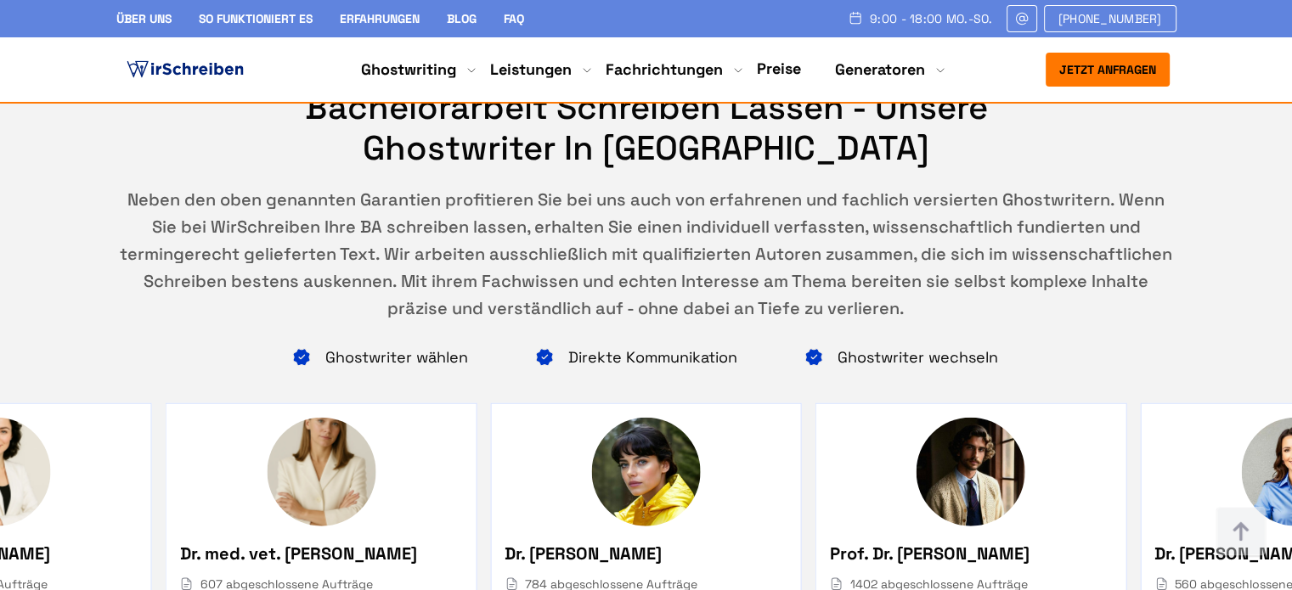
scroll to position [255, 0]
drag, startPoint x: 431, startPoint y: 211, endPoint x: 240, endPoint y: 233, distance: 192.3
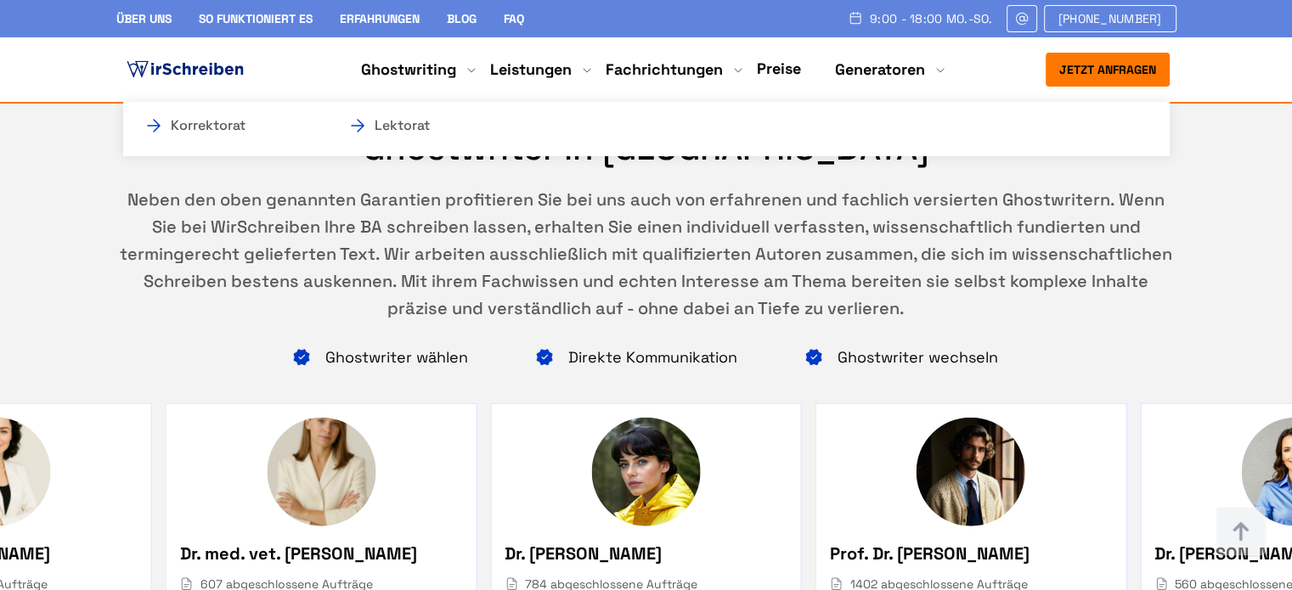
copy p "Bachelor Thesis Ghostwriter"
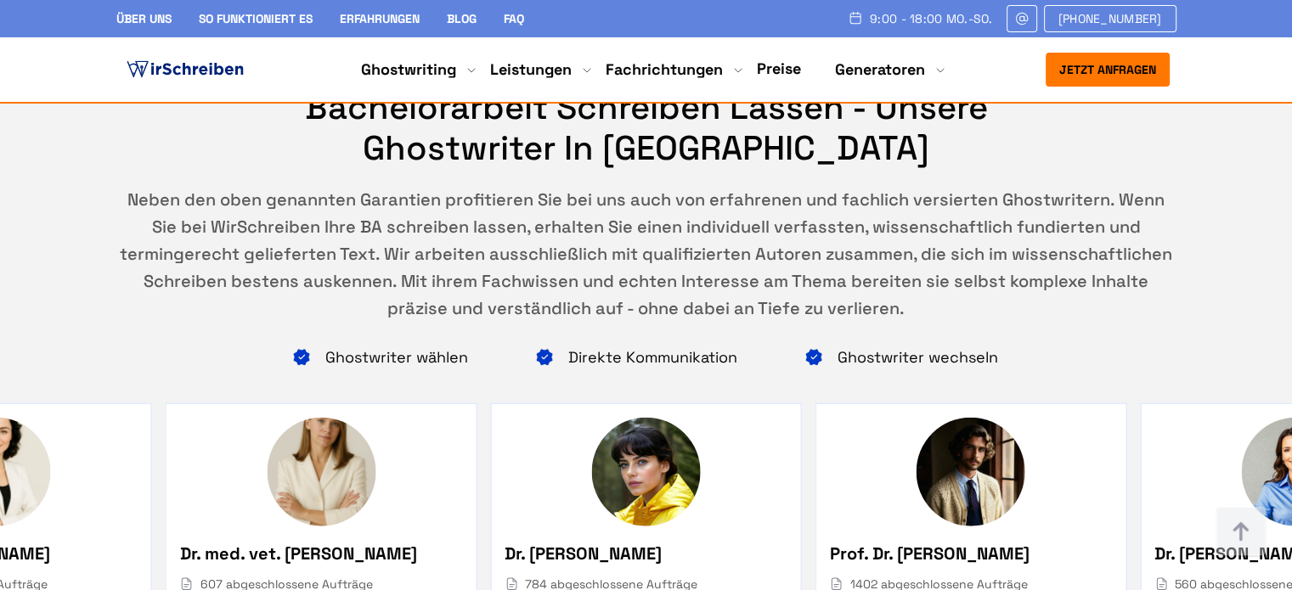
scroll to position [340, 0]
copy p "Bachelorarbeit"
drag, startPoint x: 258, startPoint y: 308, endPoint x: 165, endPoint y: 317, distance: 93.8
copy p "Bachelorarbeit Themenfindung"
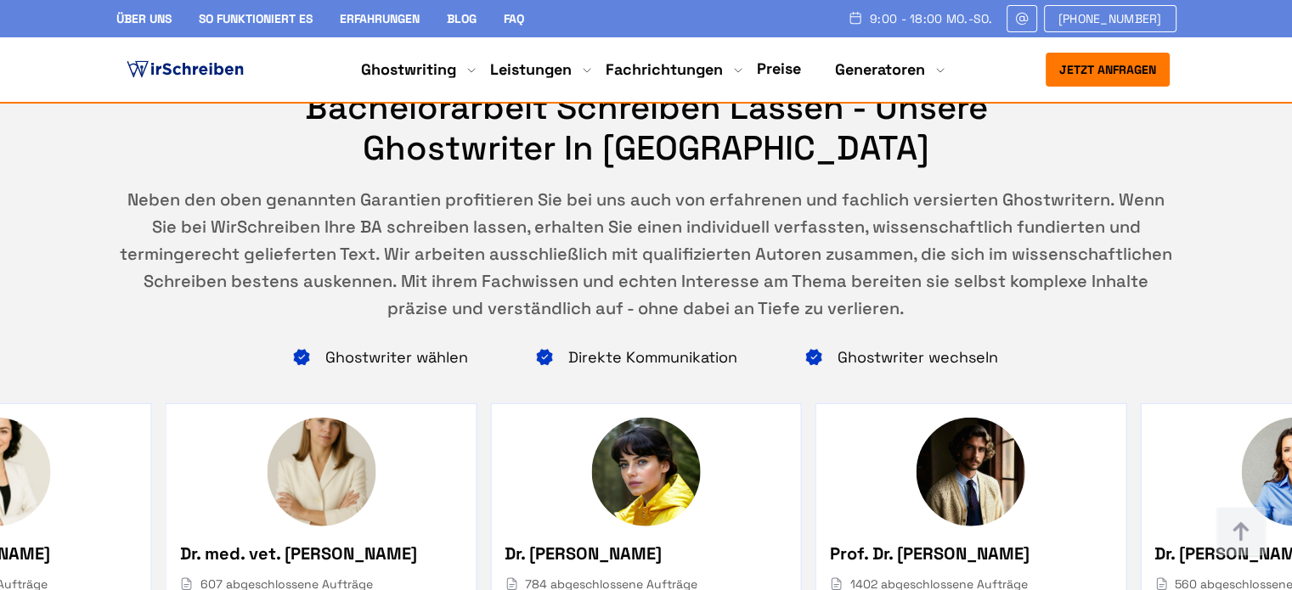
drag, startPoint x: 354, startPoint y: 376, endPoint x: 360, endPoint y: 197, distance: 179.3
drag, startPoint x: 259, startPoint y: 205, endPoint x: 164, endPoint y: 126, distance: 123.6
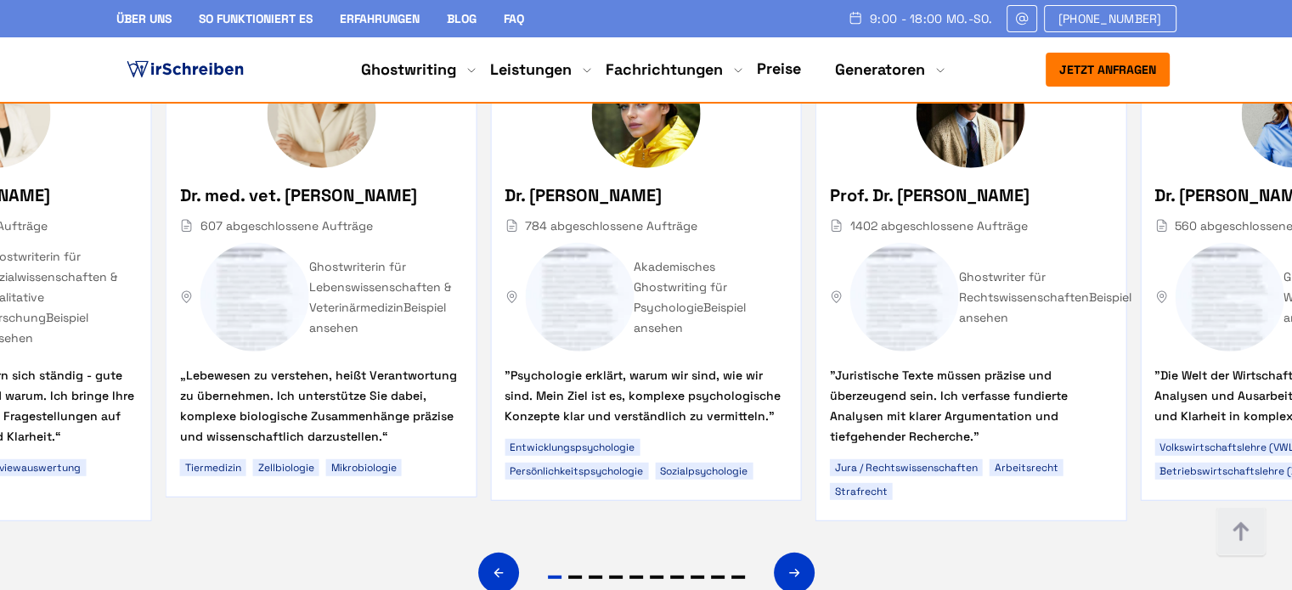
scroll to position [11082, 0]
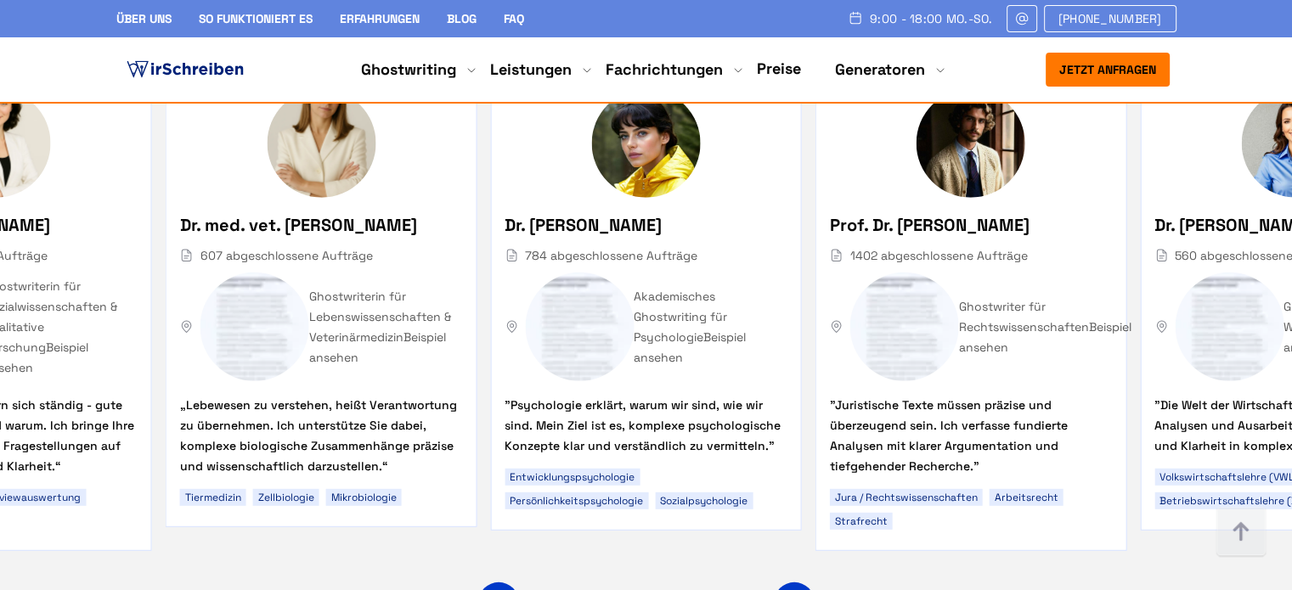
drag, startPoint x: 167, startPoint y: 318, endPoint x: 452, endPoint y: 324, distance: 284.5
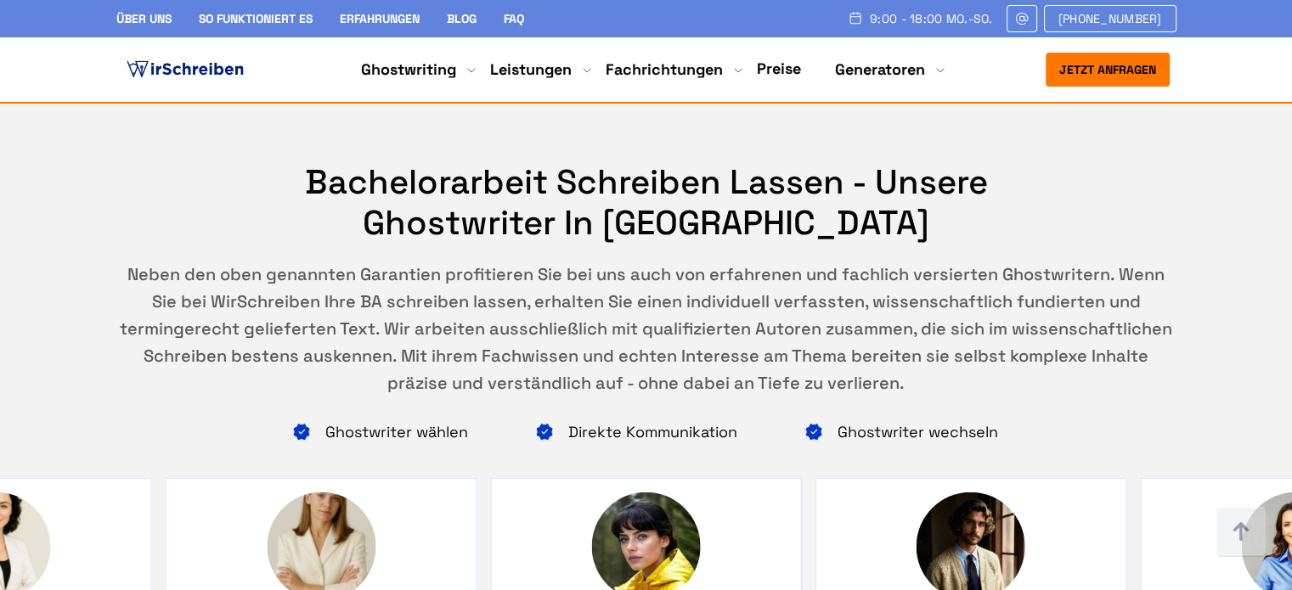
scroll to position [10573, 0]
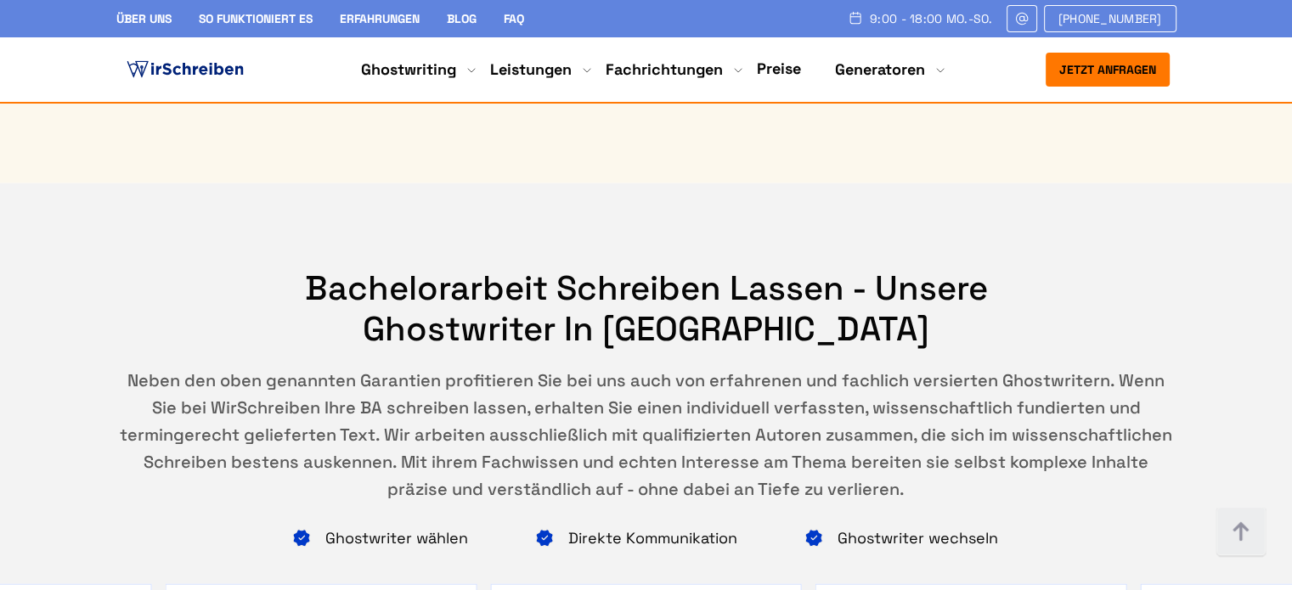
drag, startPoint x: 644, startPoint y: 287, endPoint x: 755, endPoint y: 382, distance: 146.4
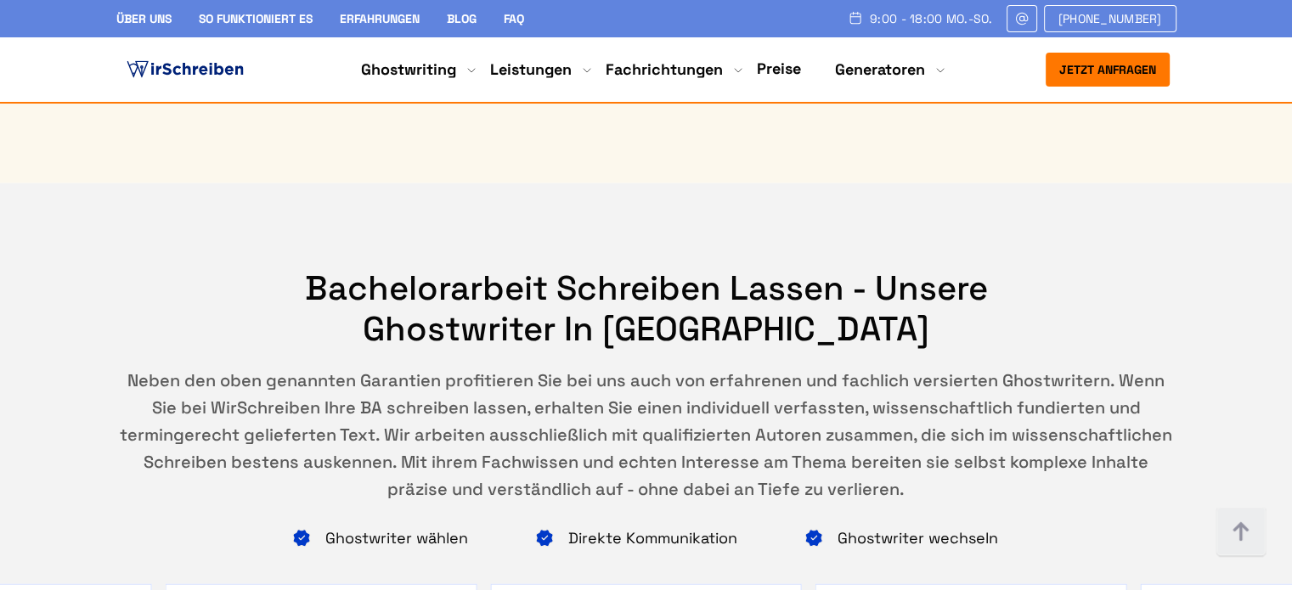
drag, startPoint x: 648, startPoint y: 294, endPoint x: 676, endPoint y: 313, distance: 34.2
drag, startPoint x: 666, startPoint y: 298, endPoint x: 692, endPoint y: 335, distance: 45.0
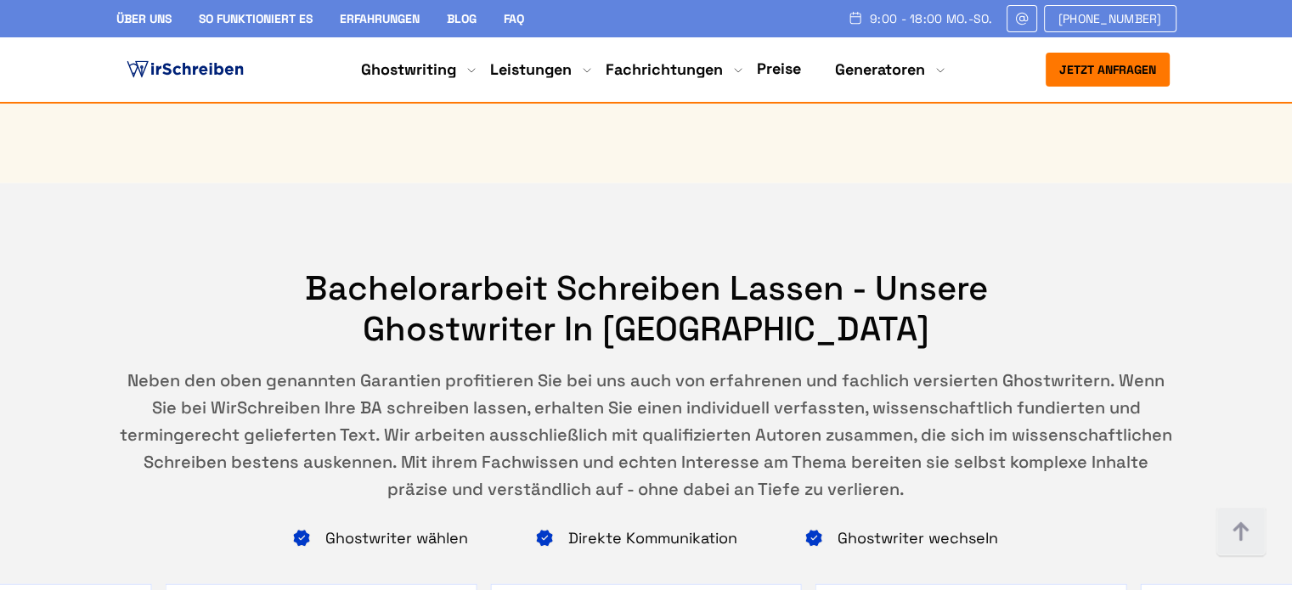
drag, startPoint x: 652, startPoint y: 380, endPoint x: 689, endPoint y: 417, distance: 51.6
drag, startPoint x: 871, startPoint y: 329, endPoint x: 649, endPoint y: 303, distance: 224.0
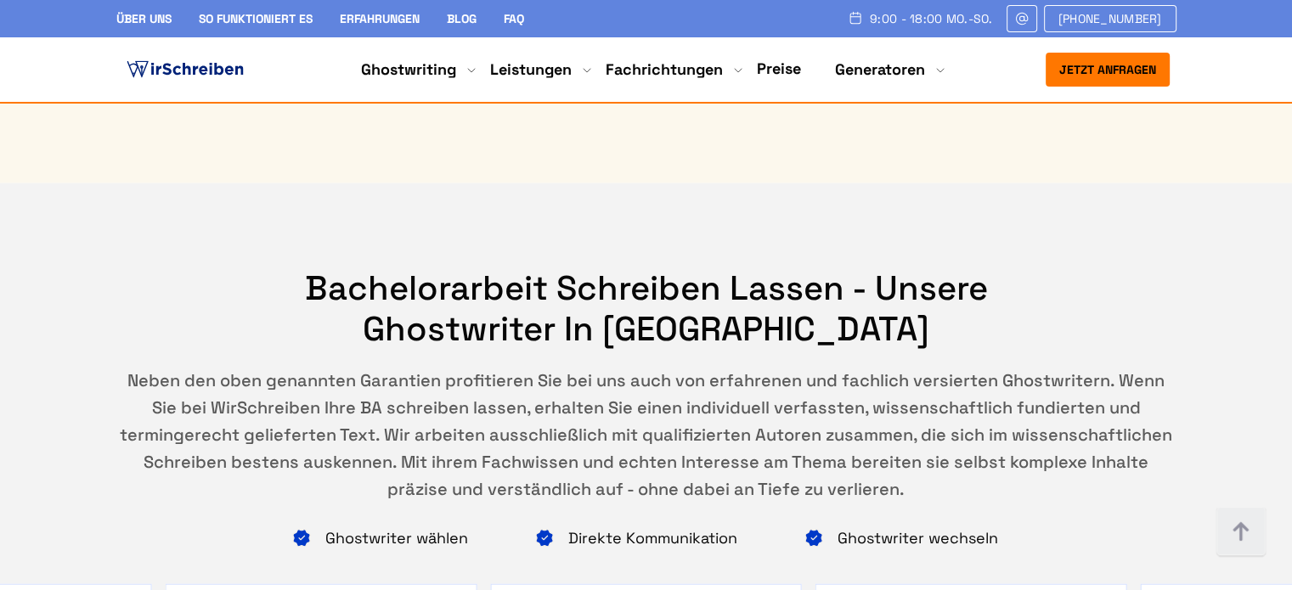
drag, startPoint x: 877, startPoint y: 330, endPoint x: 660, endPoint y: 301, distance: 219.4
drag, startPoint x: 644, startPoint y: 291, endPoint x: 701, endPoint y: 366, distance: 93.9
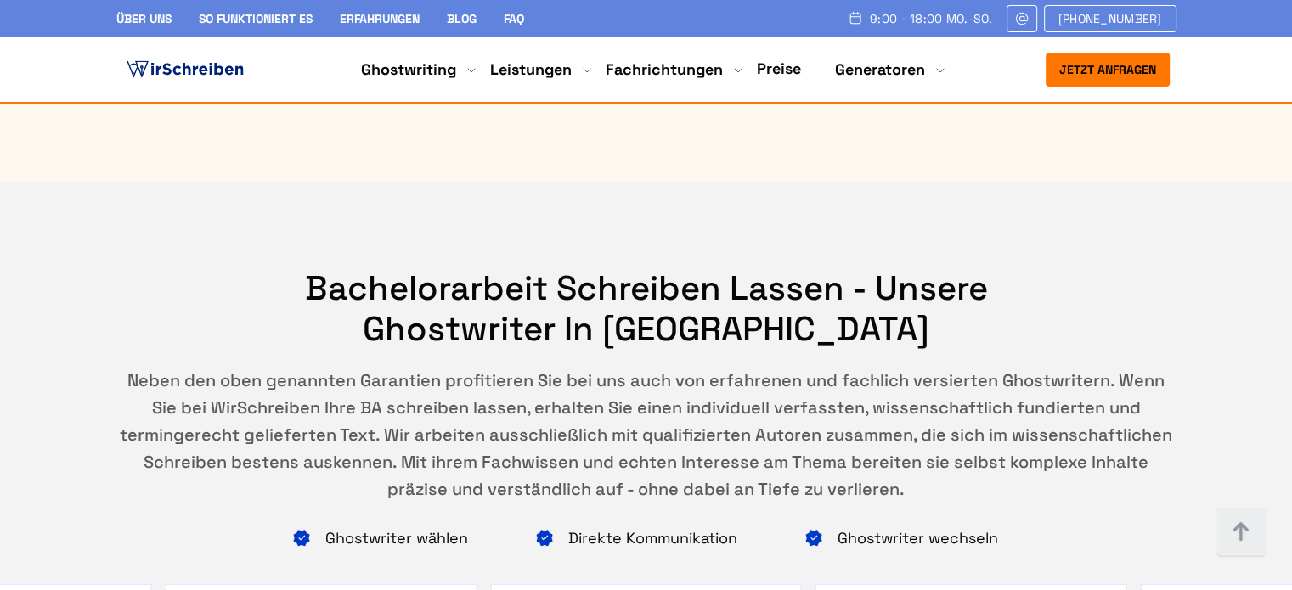
drag, startPoint x: 718, startPoint y: 459, endPoint x: 643, endPoint y: 379, distance: 109.9
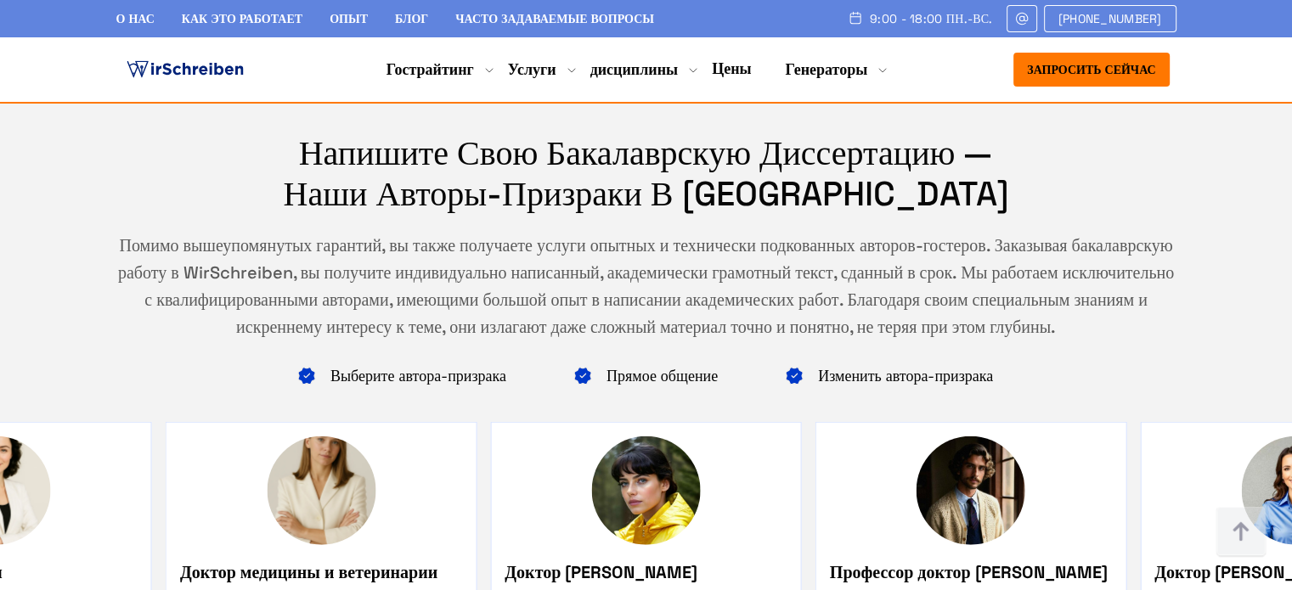
scroll to position [797, 0]
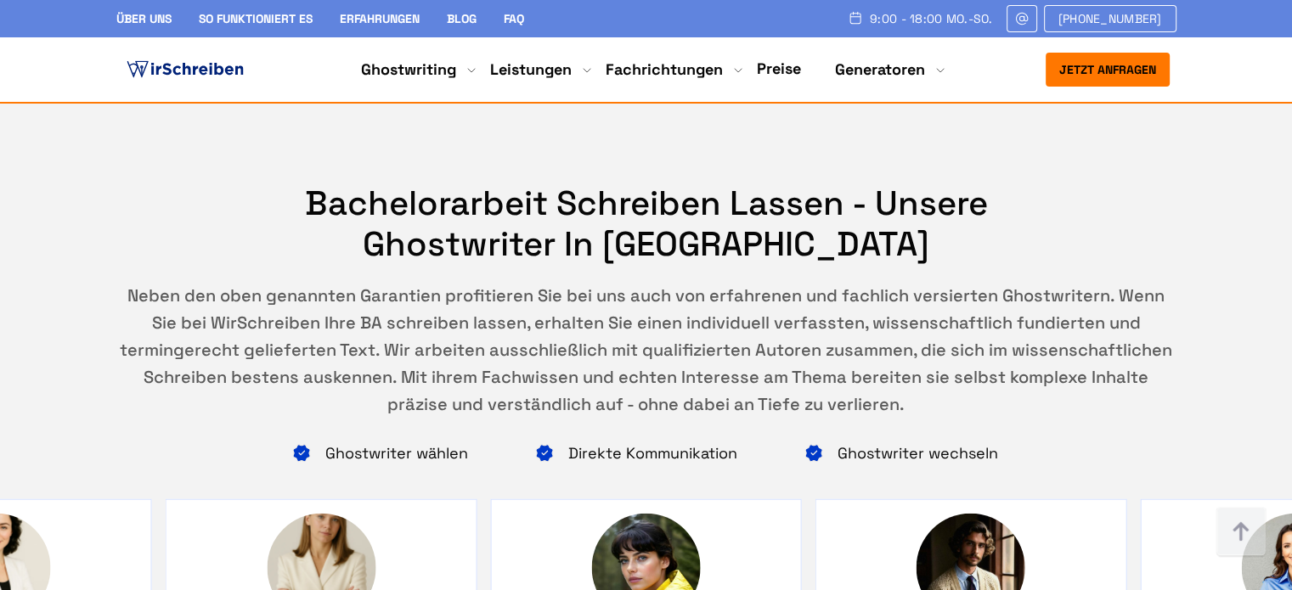
scroll to position [825, 0]
drag, startPoint x: 482, startPoint y: 414, endPoint x: 190, endPoint y: 341, distance: 301.1
drag, startPoint x: 376, startPoint y: 223, endPoint x: 149, endPoint y: 206, distance: 227.4
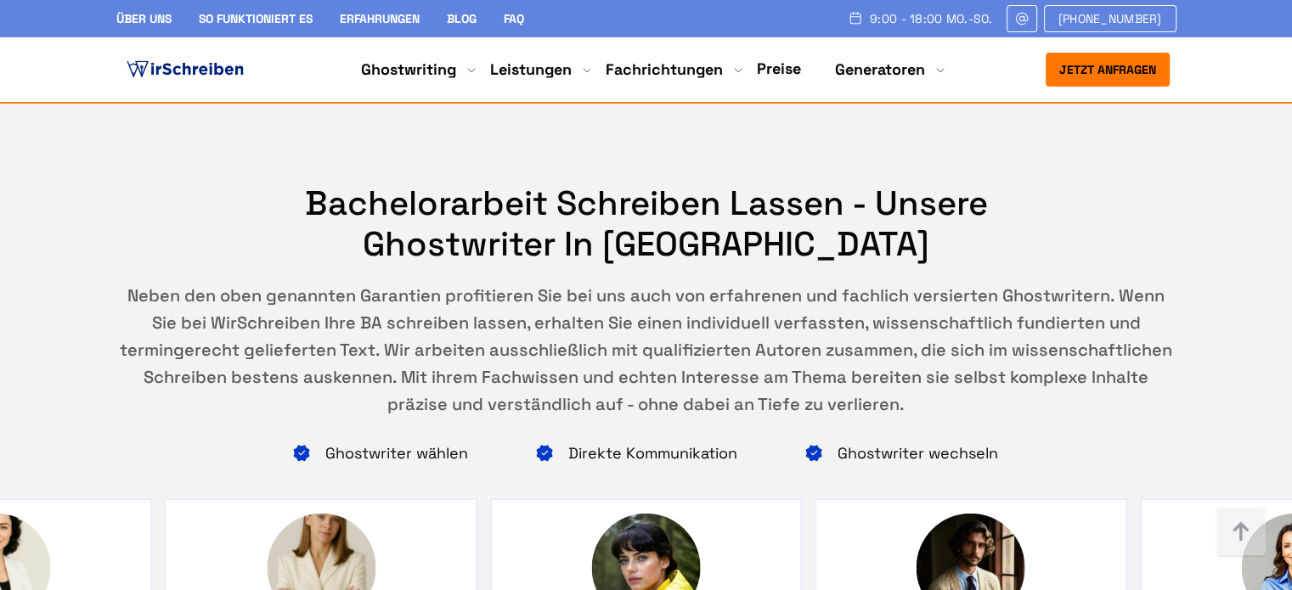
drag, startPoint x: 375, startPoint y: 222, endPoint x: 139, endPoint y: 203, distance: 236.9
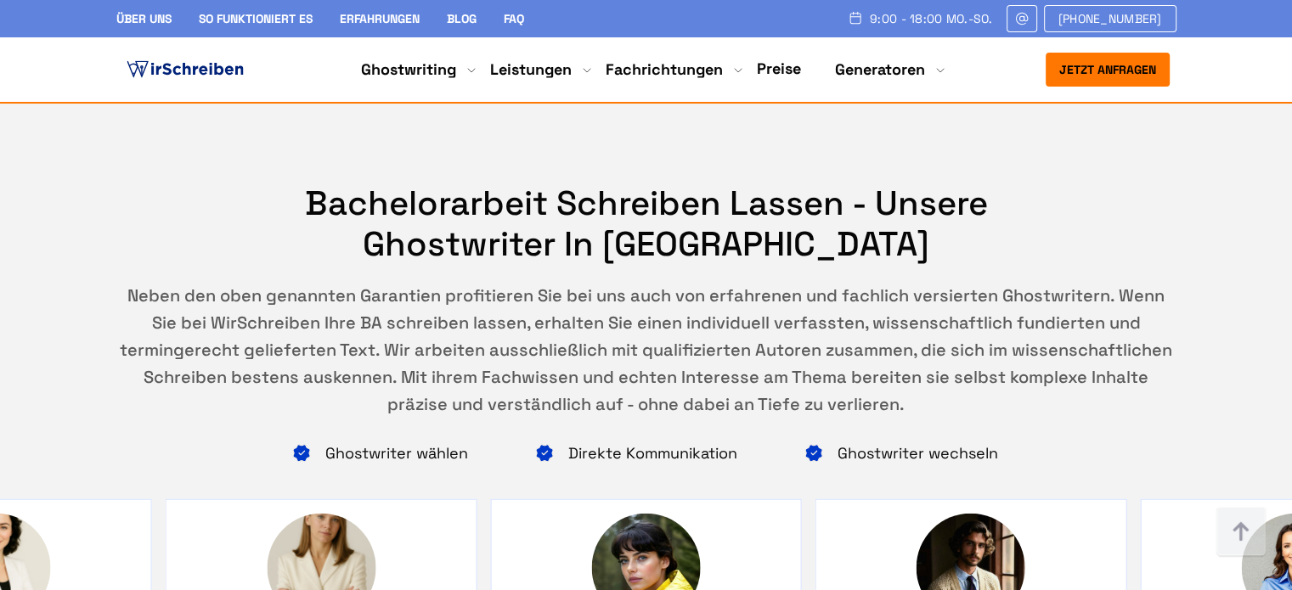
drag, startPoint x: 373, startPoint y: 315, endPoint x: 172, endPoint y: 286, distance: 202.5
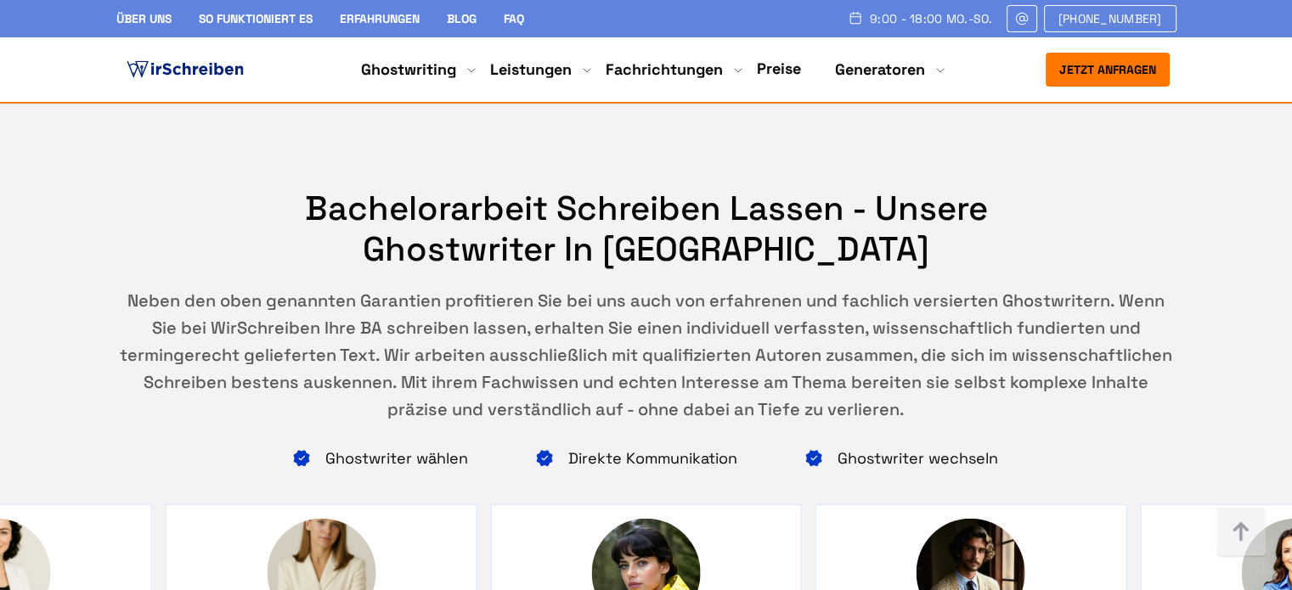
scroll to position [0, 0]
drag, startPoint x: 646, startPoint y: 208, endPoint x: 884, endPoint y: 264, distance: 244.3
drag, startPoint x: 873, startPoint y: 266, endPoint x: 873, endPoint y: 278, distance: 11.9
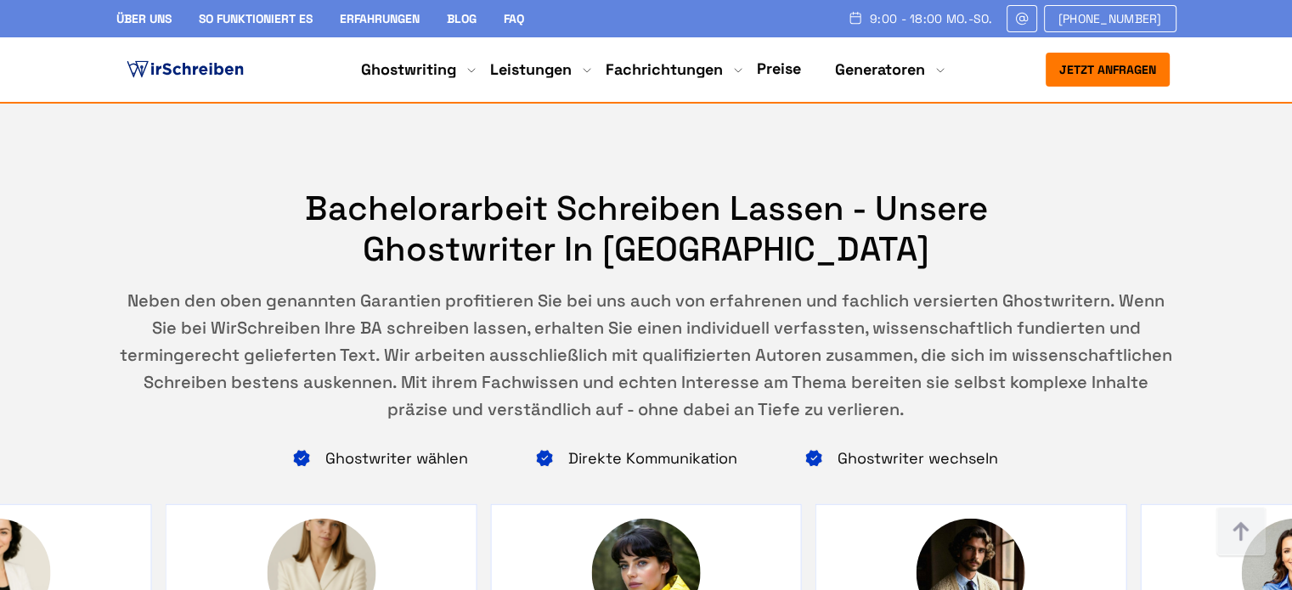
drag, startPoint x: 866, startPoint y: 252, endPoint x: 662, endPoint y: 222, distance: 206.1
